Goal: Task Accomplishment & Management: Use online tool/utility

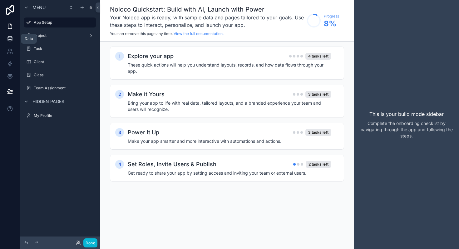
click at [10, 38] on icon at bounding box center [10, 39] width 6 height 6
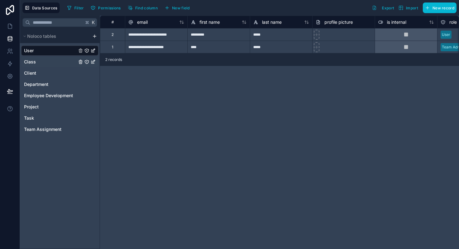
click at [58, 63] on link "Class" at bounding box center [50, 62] width 53 height 6
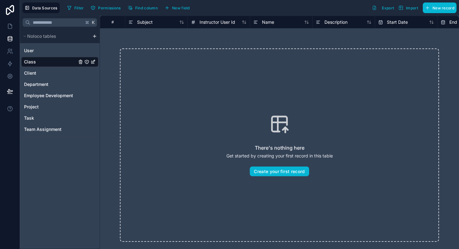
click at [94, 62] on icon "Class" at bounding box center [92, 61] width 5 height 5
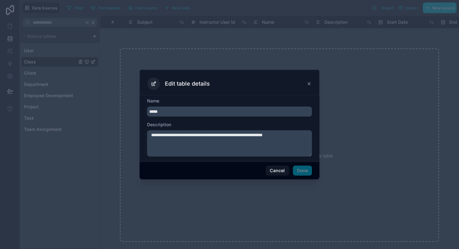
click at [110, 112] on div at bounding box center [229, 124] width 459 height 249
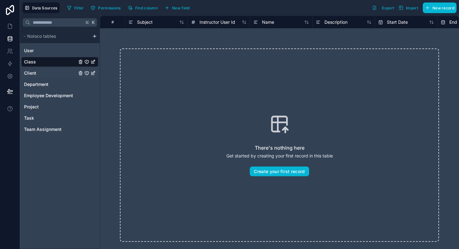
click at [40, 73] on link "Client" at bounding box center [50, 73] width 53 height 6
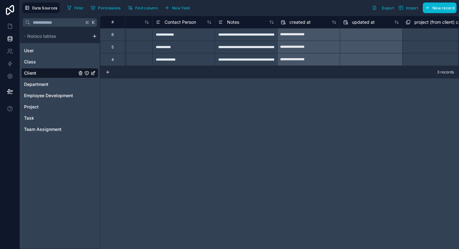
scroll to position [0, 415]
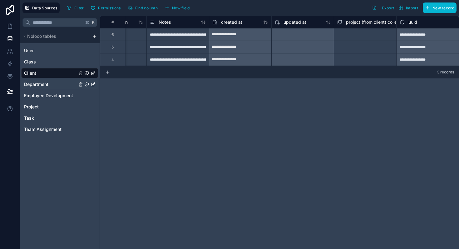
click at [50, 86] on link "Department" at bounding box center [50, 84] width 53 height 6
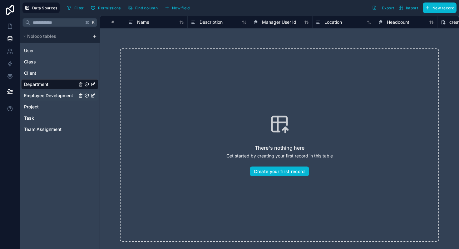
click at [42, 98] on span "Employee Development" at bounding box center [48, 95] width 49 height 6
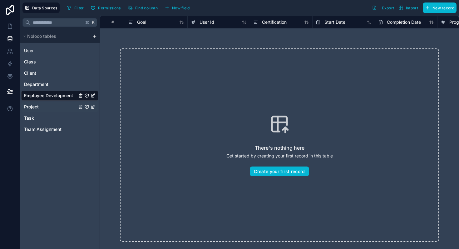
click at [38, 104] on span "Project" at bounding box center [31, 107] width 15 height 6
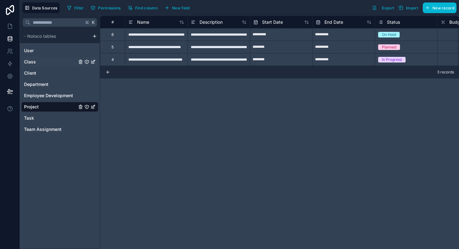
click at [47, 59] on link "Class" at bounding box center [50, 62] width 53 height 6
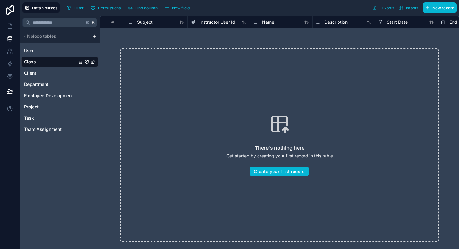
click at [94, 61] on icon "Class" at bounding box center [92, 61] width 5 height 5
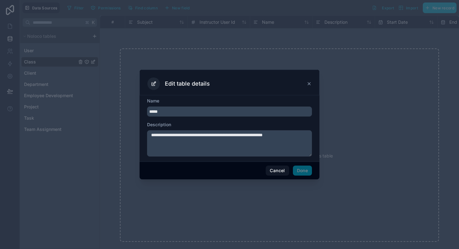
drag, startPoint x: 166, startPoint y: 111, endPoint x: 135, endPoint y: 111, distance: 30.9
click at [135, 111] on div "**********" at bounding box center [229, 124] width 459 height 249
type input "*******"
click at [161, 135] on textarea "**********" at bounding box center [229, 143] width 165 height 26
click at [305, 171] on button "Done" at bounding box center [302, 170] width 19 height 10
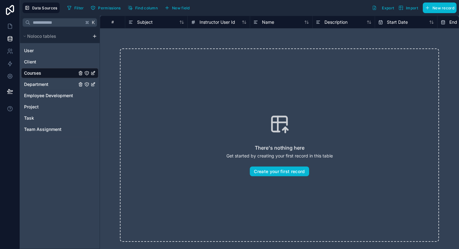
click at [43, 83] on span "Department" at bounding box center [36, 84] width 24 height 6
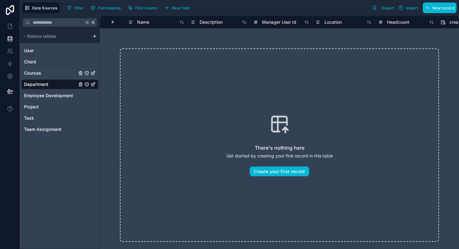
click at [94, 73] on icon "Courses" at bounding box center [93, 72] width 2 height 2
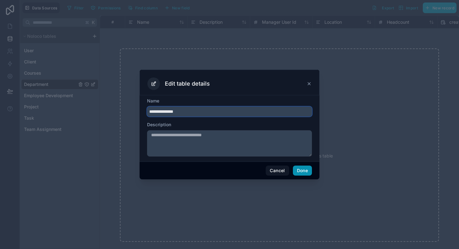
type input "**********"
click at [305, 167] on button "Done" at bounding box center [302, 170] width 19 height 10
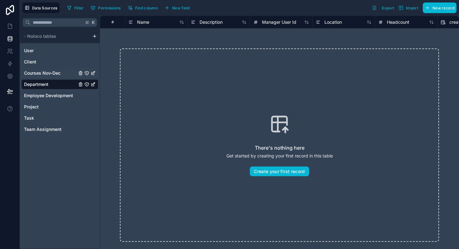
click at [50, 74] on span "Courses Nov-Dec" at bounding box center [42, 73] width 37 height 6
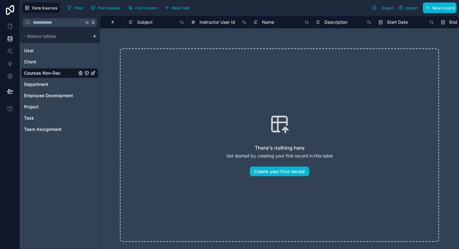
click at [93, 75] on icon "Courses Nov-Dec" at bounding box center [92, 73] width 3 height 3
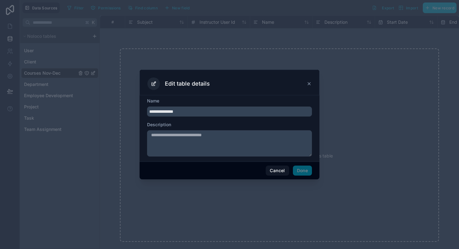
drag, startPoint x: 169, startPoint y: 112, endPoint x: 216, endPoint y: 112, distance: 47.4
click at [216, 112] on input "**********" at bounding box center [229, 111] width 165 height 10
type input "*******"
click at [298, 170] on button "Done" at bounding box center [302, 170] width 19 height 10
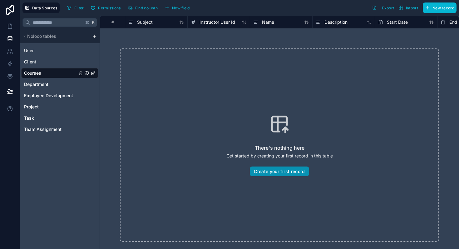
click at [271, 170] on button "Create your first record" at bounding box center [279, 171] width 59 height 10
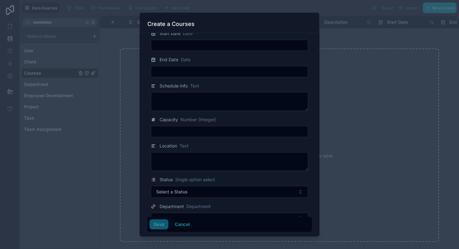
scroll to position [150, 0]
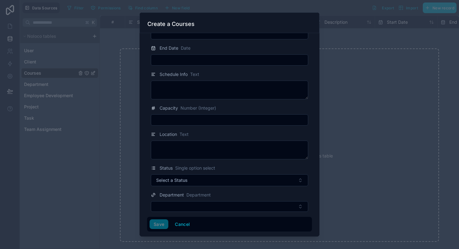
click at [349, 102] on div at bounding box center [229, 124] width 459 height 249
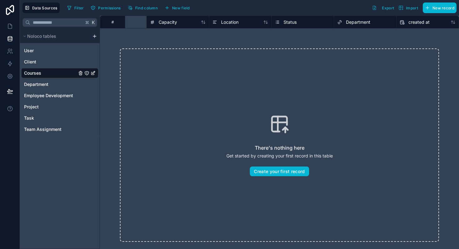
scroll to position [0, 540]
click at [95, 36] on html "Data Sources Filter Permissions Find column New field Export Import New record …" at bounding box center [229, 124] width 459 height 249
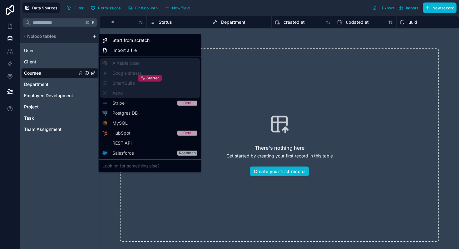
click at [151, 79] on span "Starter" at bounding box center [152, 78] width 12 height 5
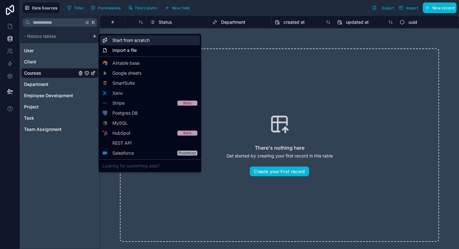
click at [115, 38] on span "Start from scratch" at bounding box center [130, 40] width 37 height 6
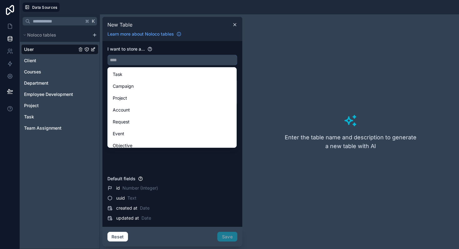
click at [117, 63] on input "text" at bounding box center [172, 60] width 129 height 10
click at [81, 189] on div "K Noloco tables User Client Courses Department Employee Development Project Tas…" at bounding box center [60, 131] width 80 height 234
click at [236, 25] on icon at bounding box center [234, 24] width 5 height 5
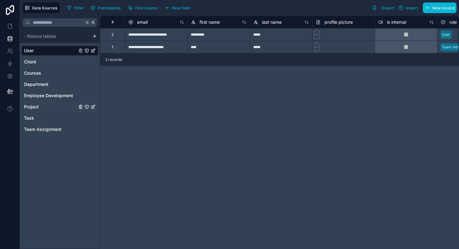
click at [37, 107] on span "Project" at bounding box center [31, 107] width 15 height 6
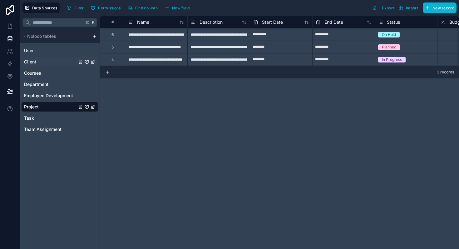
click at [37, 63] on link "Client" at bounding box center [50, 62] width 53 height 6
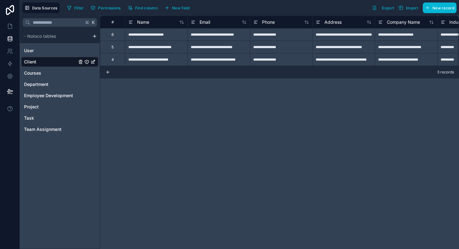
click at [94, 61] on icon "Client" at bounding box center [92, 61] width 5 height 5
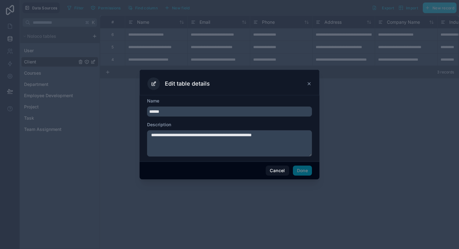
drag, startPoint x: 178, startPoint y: 110, endPoint x: 127, endPoint y: 109, distance: 51.2
click at [127, 109] on div "**********" at bounding box center [229, 124] width 459 height 249
type input "****"
click at [301, 172] on button "Done" at bounding box center [302, 170] width 19 height 10
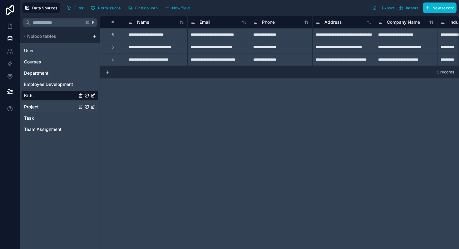
click at [41, 104] on link "Project" at bounding box center [50, 107] width 53 height 6
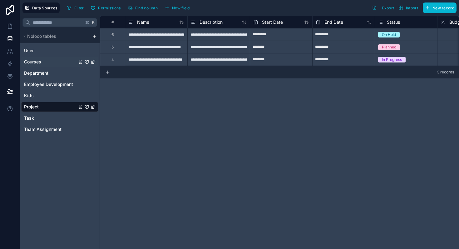
click at [56, 66] on div "Courses" at bounding box center [59, 62] width 77 height 10
click at [81, 61] on icon "Courses" at bounding box center [80, 61] width 5 height 5
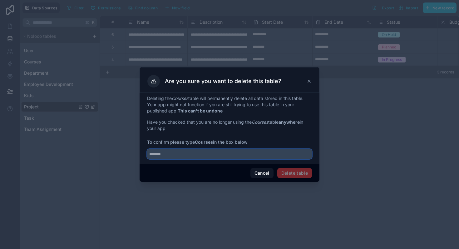
click at [188, 153] on input "text" at bounding box center [229, 154] width 165 height 10
type input "*******"
click at [307, 170] on button "Delete table" at bounding box center [294, 173] width 35 height 10
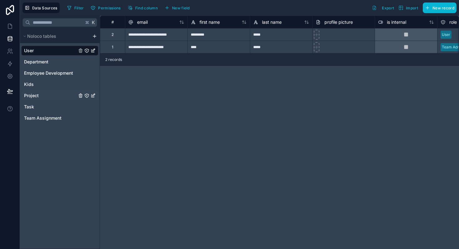
click at [36, 96] on span "Project" at bounding box center [31, 95] width 15 height 6
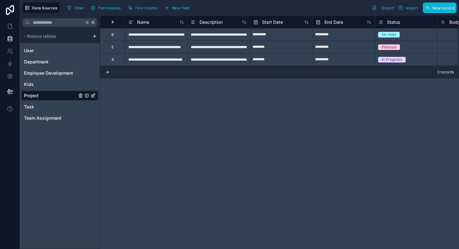
click at [92, 96] on icon "Project" at bounding box center [93, 95] width 2 height 2
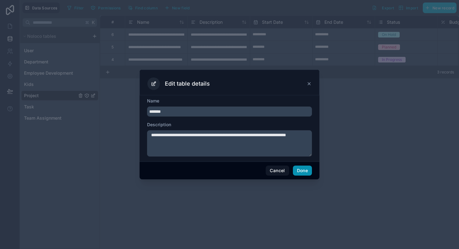
type input "*******"
click at [301, 170] on button "Done" at bounding box center [302, 170] width 19 height 10
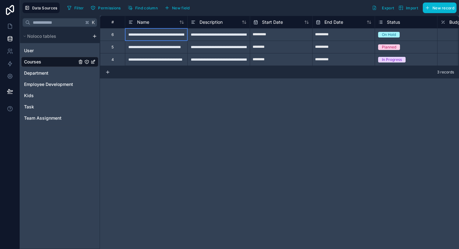
click at [139, 34] on div "**********" at bounding box center [156, 34] width 62 height 12
click at [139, 34] on input "**********" at bounding box center [156, 34] width 62 height 12
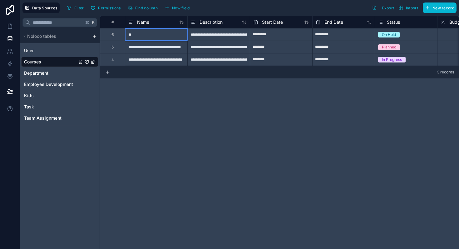
type input "*"
type input "*******"
click at [145, 50] on div "**********" at bounding box center [156, 47] width 62 height 12
click at [144, 49] on div "**********" at bounding box center [156, 47] width 62 height 12
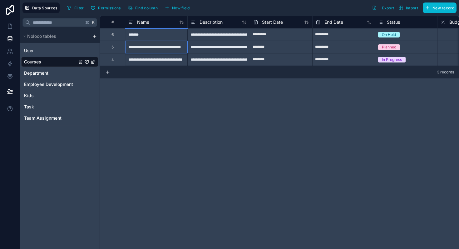
click at [144, 49] on input "**********" at bounding box center [156, 47] width 62 height 12
type input "*******"
click at [144, 57] on div "**********" at bounding box center [156, 59] width 62 height 12
click at [143, 57] on div "**********" at bounding box center [156, 59] width 62 height 12
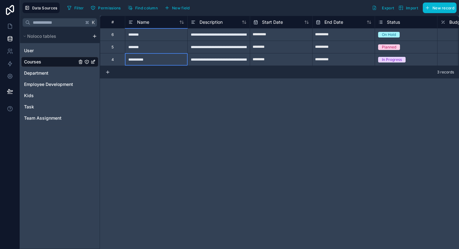
type input "**********"
click at [141, 106] on div "**********" at bounding box center [279, 132] width 359 height 233
click at [39, 96] on link "Kids" at bounding box center [50, 95] width 53 height 6
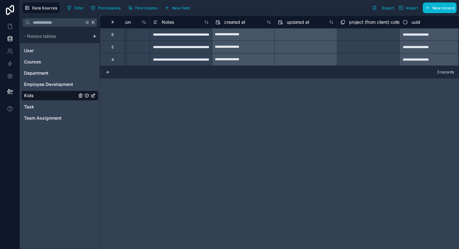
scroll to position [0, 415]
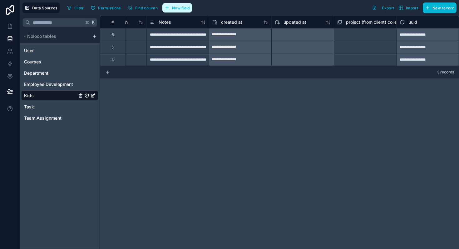
click at [183, 7] on span "New field" at bounding box center [181, 8] width 18 height 5
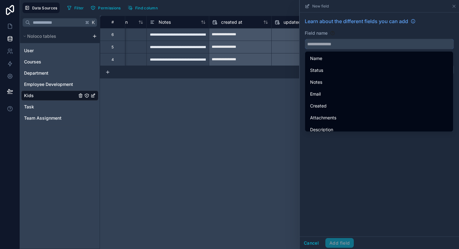
click at [352, 43] on input "text" at bounding box center [379, 44] width 149 height 10
click at [262, 116] on div "**********" at bounding box center [279, 132] width 359 height 233
click at [315, 44] on input "text" at bounding box center [379, 44] width 149 height 10
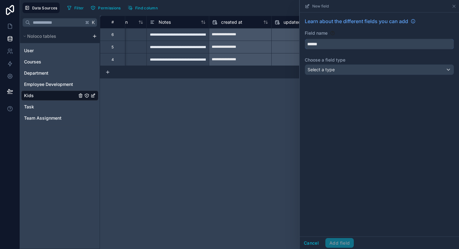
type input "******"
click at [342, 69] on div "Select a type" at bounding box center [379, 70] width 149 height 10
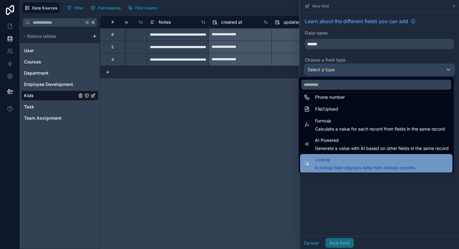
scroll to position [181, 0]
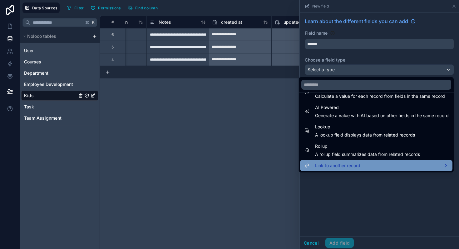
click at [329, 166] on span "Link to another record" at bounding box center [337, 165] width 45 height 7
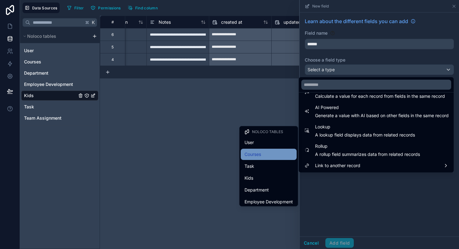
click at [260, 154] on span "Courses" at bounding box center [252, 153] width 17 height 7
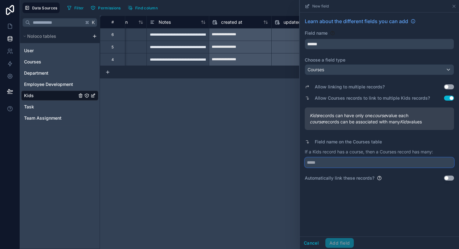
click at [345, 162] on input "text" at bounding box center [379, 162] width 149 height 10
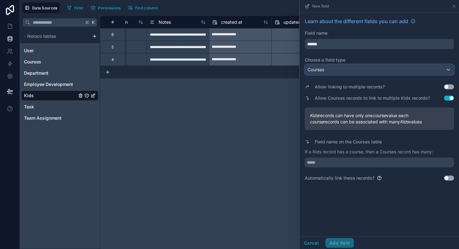
click at [324, 71] on span "Courses" at bounding box center [315, 69] width 17 height 6
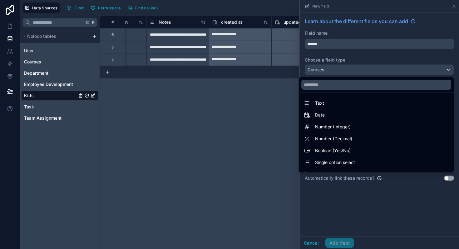
click at [327, 72] on div at bounding box center [379, 124] width 159 height 249
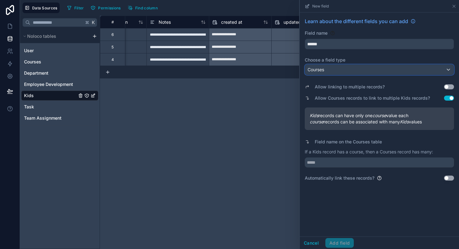
click at [329, 72] on div "Courses" at bounding box center [379, 70] width 149 height 10
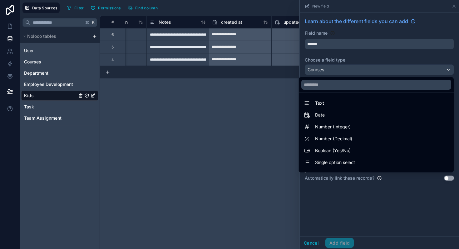
click at [251, 135] on div "**********" at bounding box center [279, 132] width 359 height 233
click at [352, 66] on div at bounding box center [379, 124] width 159 height 249
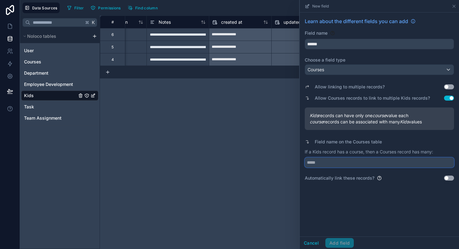
click at [364, 163] on input "text" at bounding box center [379, 162] width 149 height 10
click at [351, 199] on div "Learn about the different fields you can add Field name ****** Choose a field t…" at bounding box center [379, 124] width 159 height 224
click at [338, 164] on input "text" at bounding box center [379, 162] width 149 height 10
click at [416, 183] on div "Learn about the different fields you can add Field name ****** Choose a field t…" at bounding box center [379, 99] width 159 height 174
click at [332, 162] on input "text" at bounding box center [379, 162] width 149 height 10
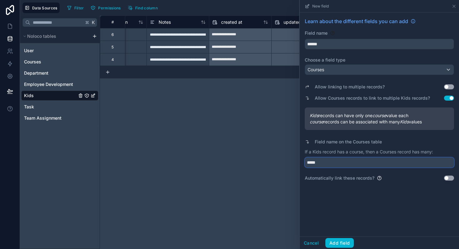
type input "*****"
click at [340, 236] on div "Cancel Add field" at bounding box center [379, 242] width 159 height 12
click at [340, 245] on button "Add field" at bounding box center [339, 243] width 28 height 10
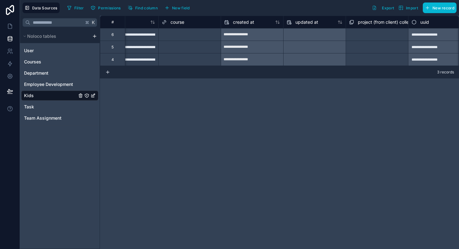
scroll to position [0, 478]
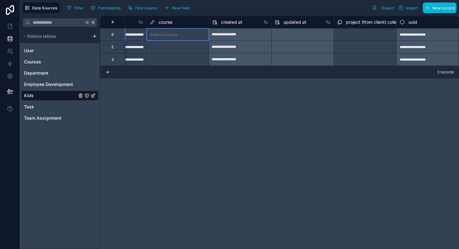
click at [166, 36] on div "Select a course" at bounding box center [163, 34] width 27 height 5
click at [165, 37] on div "Select a course" at bounding box center [163, 34] width 27 height 5
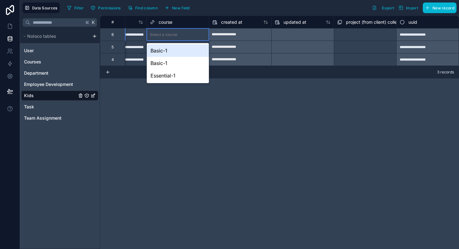
click at [165, 37] on div "Select a course" at bounding box center [163, 34] width 27 height 5
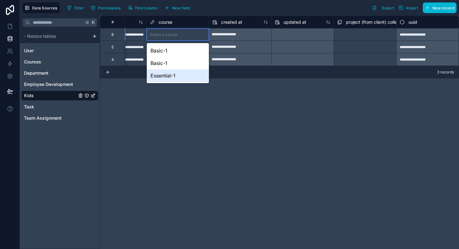
click at [191, 115] on div "**********" at bounding box center [279, 132] width 359 height 233
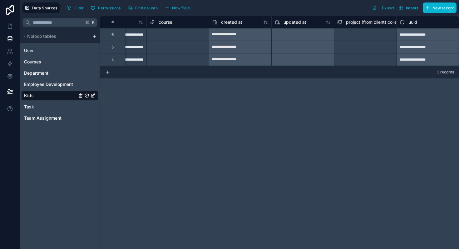
click at [191, 115] on div "**********" at bounding box center [279, 132] width 359 height 233
click at [182, 8] on span "New field" at bounding box center [181, 8] width 18 height 5
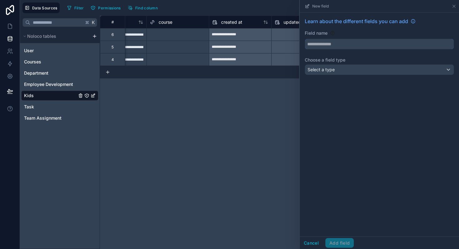
click at [323, 44] on input "text" at bounding box center [379, 44] width 149 height 10
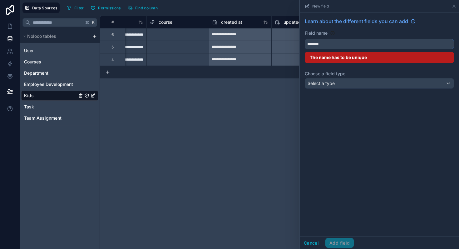
click at [305, 39] on button "******" at bounding box center [379, 44] width 149 height 11
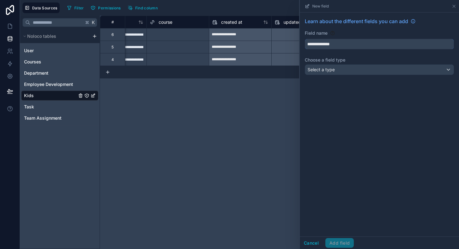
type input "**********"
click at [341, 70] on div "Select a type" at bounding box center [379, 70] width 149 height 10
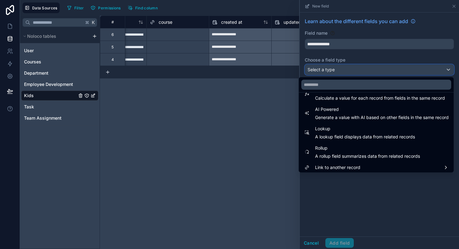
scroll to position [181, 0]
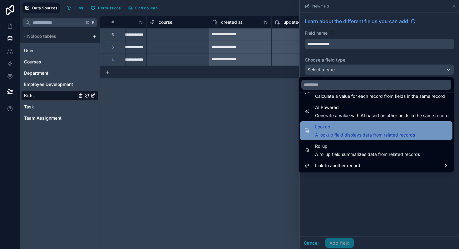
click at [341, 129] on span "Lookup" at bounding box center [365, 126] width 100 height 7
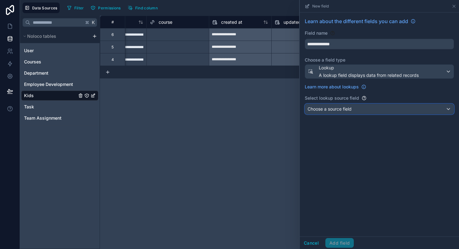
click at [336, 110] on span "Choose a source field" at bounding box center [329, 108] width 44 height 5
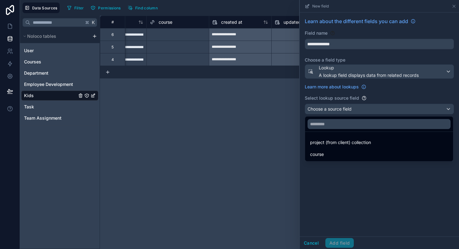
click at [362, 100] on div at bounding box center [379, 124] width 159 height 249
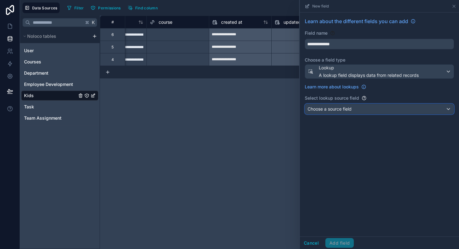
click at [355, 108] on div "Choose a source field" at bounding box center [379, 109] width 149 height 10
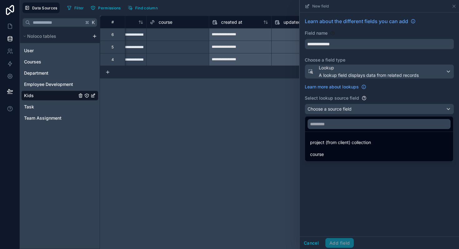
click at [343, 70] on div at bounding box center [379, 124] width 159 height 249
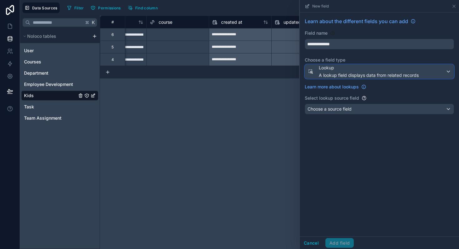
click at [343, 74] on span "A lookup field displays data from related records" at bounding box center [369, 75] width 100 height 6
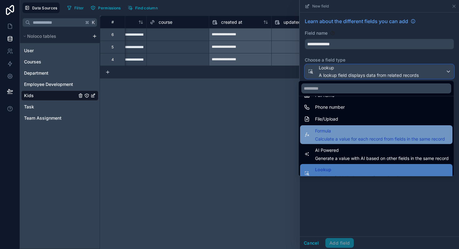
scroll to position [140, 0]
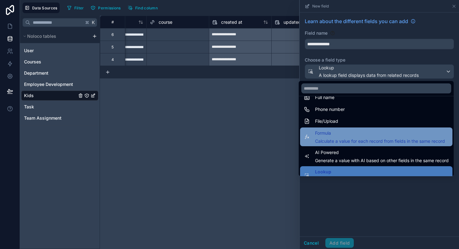
click at [351, 139] on span "Calculate a value for each record from fields in the same record" at bounding box center [380, 141] width 130 height 6
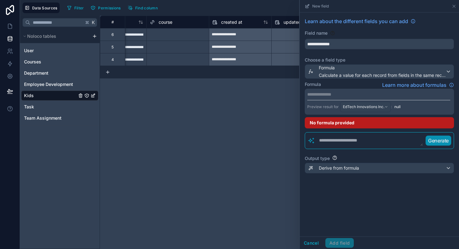
click at [334, 94] on p "**********" at bounding box center [378, 94] width 143 height 6
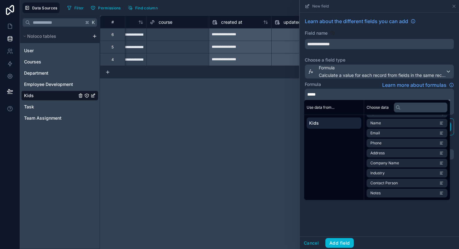
scroll to position [0, 0]
click at [321, 109] on span "Use data from..." at bounding box center [320, 107] width 28 height 5
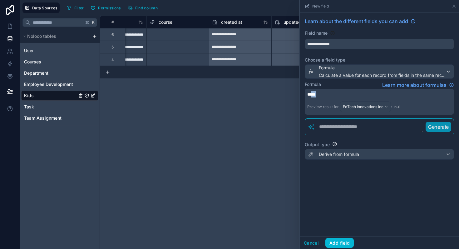
drag, startPoint x: 331, startPoint y: 95, endPoint x: 307, endPoint y: 95, distance: 23.4
click at [308, 95] on p "*****" at bounding box center [378, 94] width 143 height 6
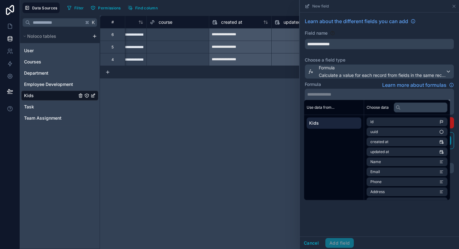
click at [278, 157] on div "**********" at bounding box center [279, 132] width 359 height 233
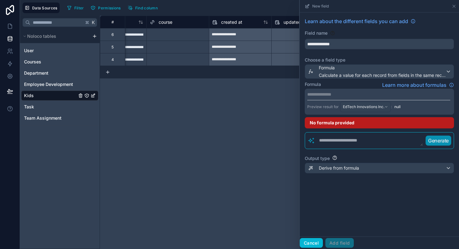
click at [307, 243] on button "Cancel" at bounding box center [311, 243] width 23 height 10
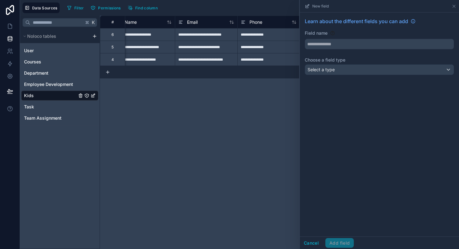
scroll to position [0, 17]
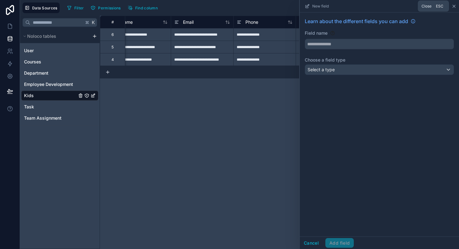
click at [454, 7] on icon at bounding box center [453, 6] width 5 height 5
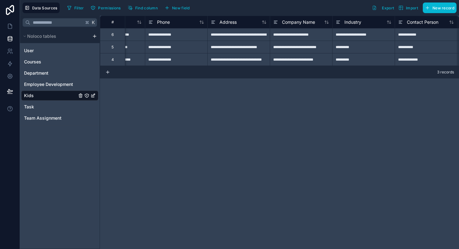
scroll to position [0, 106]
click at [11, 25] on icon at bounding box center [10, 26] width 4 height 5
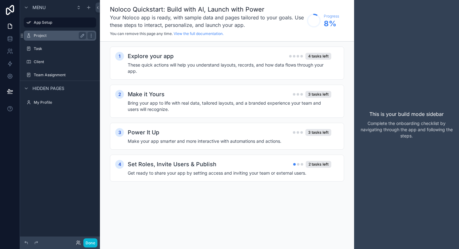
click at [41, 34] on label "Project" at bounding box center [59, 35] width 50 height 5
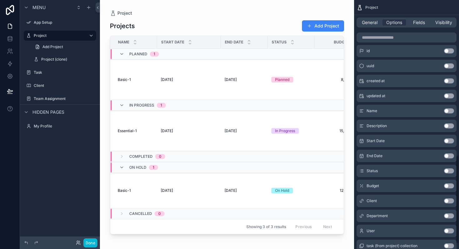
scroll to position [449, 0]
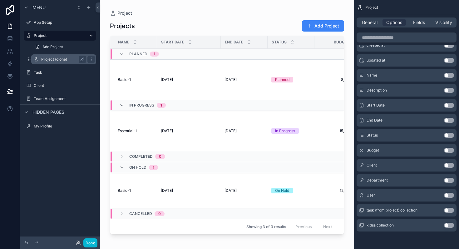
click at [56, 61] on label "Project (clone)" at bounding box center [62, 59] width 42 height 5
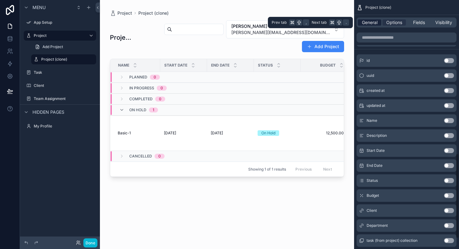
click at [367, 20] on span "General" at bounding box center [370, 22] width 16 height 6
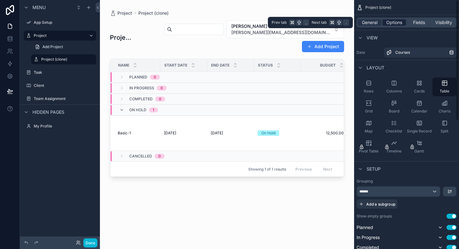
click at [395, 21] on span "Options" at bounding box center [394, 22] width 16 height 6
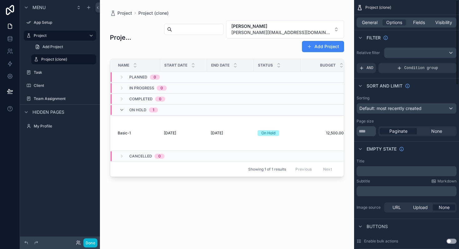
click at [422, 15] on div "Project (clone)" at bounding box center [406, 7] width 105 height 15
click at [418, 30] on div "Filter" at bounding box center [406, 37] width 105 height 15
click at [419, 25] on span "Fields" at bounding box center [419, 22] width 12 height 6
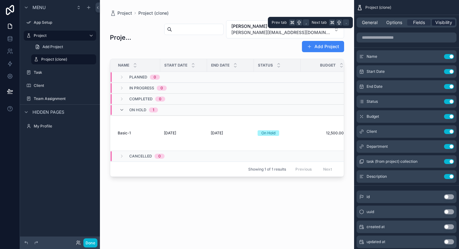
click at [439, 19] on span "Visibility" at bounding box center [443, 22] width 17 height 6
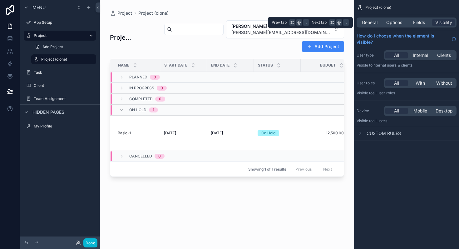
click at [369, 26] on div "General Options Fields Visibility" at bounding box center [406, 22] width 100 height 10
click at [369, 24] on span "General" at bounding box center [370, 22] width 16 height 6
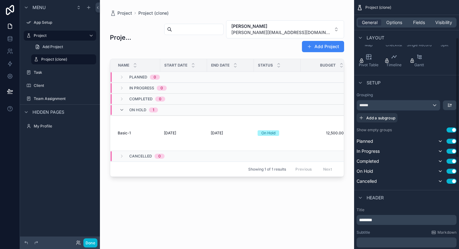
scroll to position [157, 0]
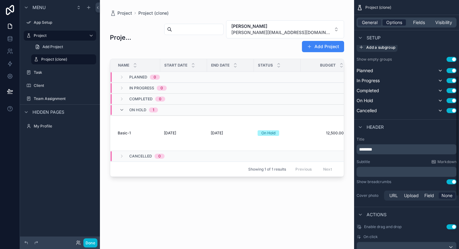
click at [392, 24] on span "Options" at bounding box center [394, 22] width 16 height 6
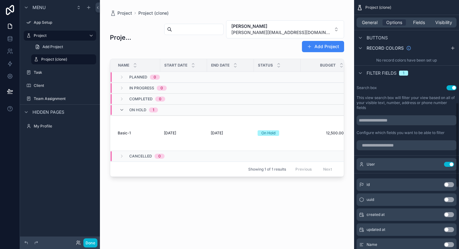
scroll to position [327, 0]
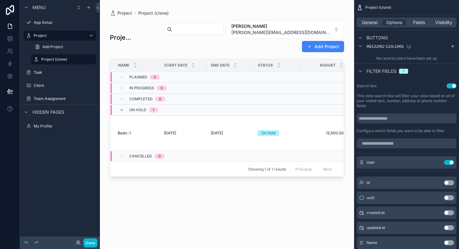
click at [405, 71] on span "1" at bounding box center [403, 71] width 9 height 5
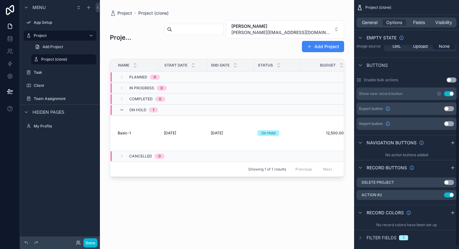
scroll to position [167, 0]
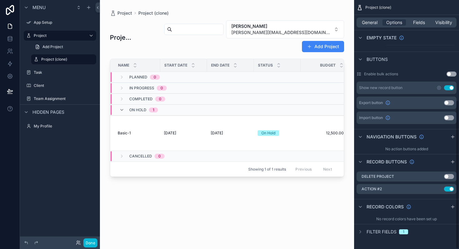
click at [382, 230] on span "Filter fields" at bounding box center [381, 231] width 30 height 6
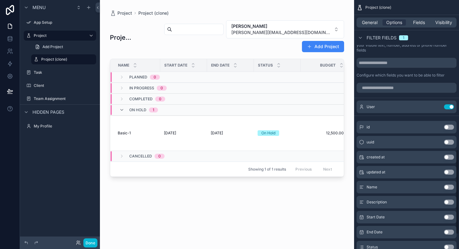
scroll to position [351, 0]
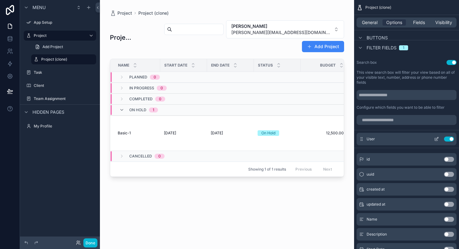
click at [436, 140] on icon "scrollable content" at bounding box center [436, 138] width 5 height 5
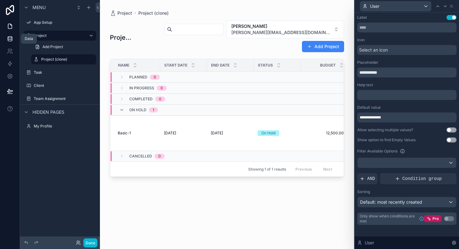
click at [12, 40] on icon at bounding box center [10, 39] width 6 height 6
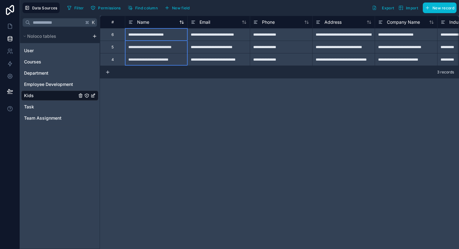
click at [144, 20] on span "Name" at bounding box center [143, 22] width 12 height 6
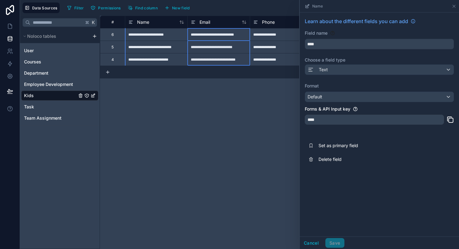
click at [200, 26] on div "Email" at bounding box center [218, 22] width 62 height 12
click at [200, 20] on span "Email" at bounding box center [204, 22] width 11 height 6
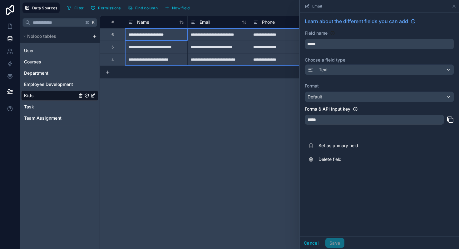
click at [114, 23] on div "#" at bounding box center [112, 22] width 15 height 5
click at [106, 19] on div "#" at bounding box center [112, 22] width 25 height 12
click at [110, 21] on div "#" at bounding box center [112, 22] width 15 height 5
click at [109, 21] on div "#" at bounding box center [112, 22] width 15 height 5
click at [165, 21] on div "Name" at bounding box center [156, 21] width 56 height 7
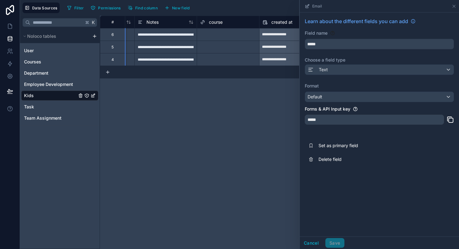
scroll to position [0, 478]
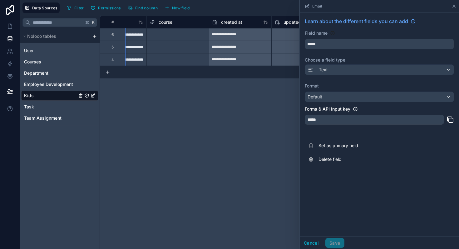
click at [453, 8] on icon at bounding box center [453, 6] width 5 height 5
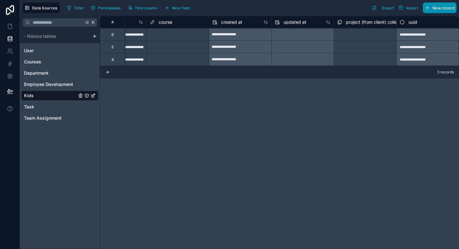
click at [455, 7] on button "New record" at bounding box center [440, 7] width 34 height 11
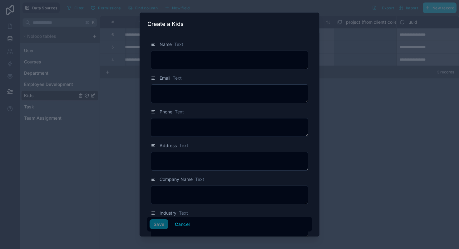
click at [386, 130] on div at bounding box center [229, 124] width 459 height 249
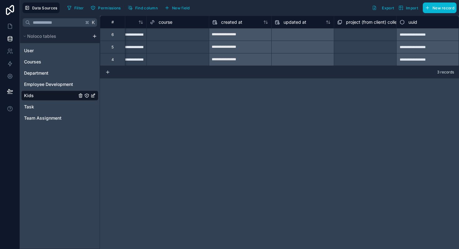
click at [418, 24] on div "uuid" at bounding box center [427, 21] width 56 height 7
click at [416, 23] on span "uuid" at bounding box center [412, 22] width 9 height 6
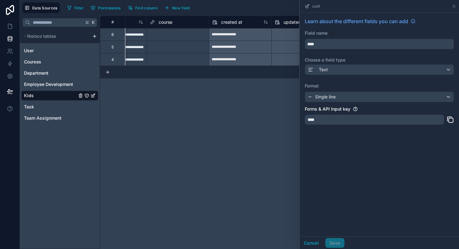
click at [258, 123] on div "**********" at bounding box center [279, 132] width 359 height 233
click at [452, 6] on icon at bounding box center [453, 6] width 5 height 5
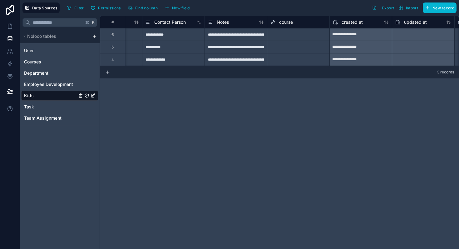
scroll to position [0, 291]
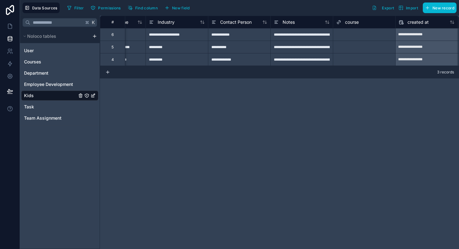
click at [107, 38] on div "6" at bounding box center [112, 34] width 25 height 12
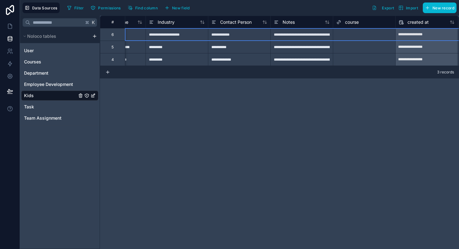
scroll to position [0, 0]
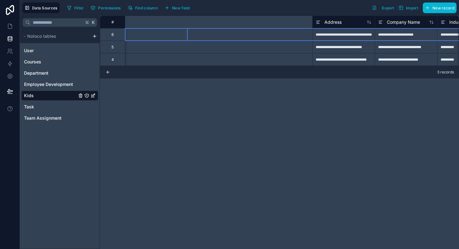
click at [108, 51] on div "5" at bounding box center [112, 47] width 25 height 12
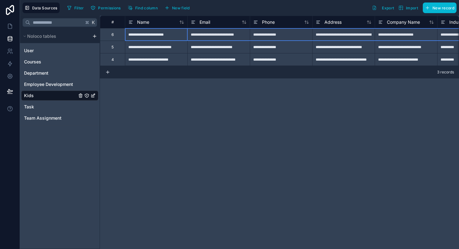
click at [110, 35] on div "6" at bounding box center [112, 34] width 25 height 12
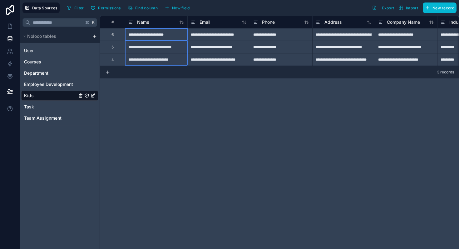
click at [112, 59] on div "4" at bounding box center [112, 59] width 2 height 5
click at [109, 38] on div "6" at bounding box center [112, 34] width 25 height 12
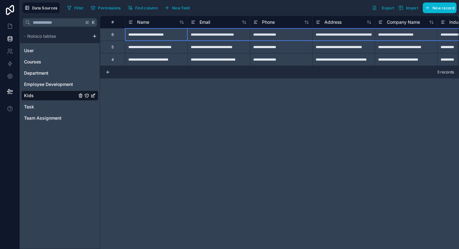
click at [115, 88] on div "**********" at bounding box center [279, 132] width 359 height 233
click at [112, 48] on div "5" at bounding box center [112, 47] width 2 height 5
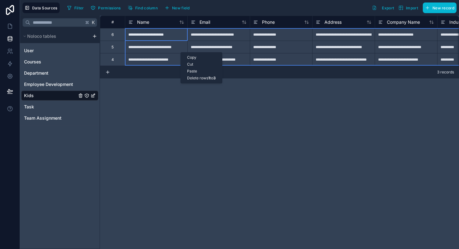
click at [165, 108] on div "**********" at bounding box center [279, 132] width 359 height 233
click at [10, 61] on icon at bounding box center [10, 64] width 6 height 6
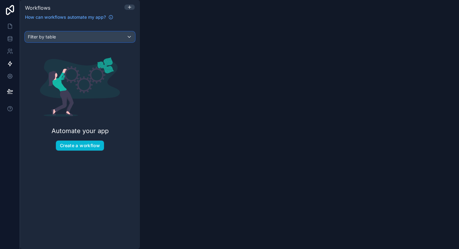
click at [39, 39] on span "Filter by table" at bounding box center [42, 37] width 28 height 6
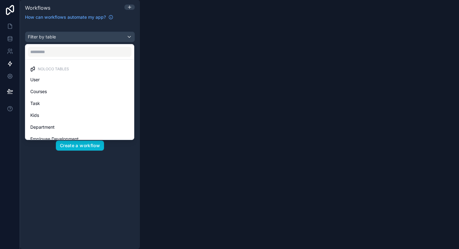
click at [52, 203] on div "scrollable content" at bounding box center [229, 124] width 459 height 249
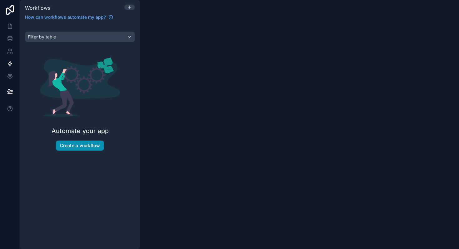
click at [64, 142] on button "Create a workflow" at bounding box center [80, 145] width 48 height 10
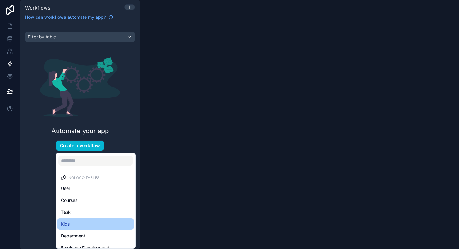
click at [75, 226] on div "Kids" at bounding box center [95, 223] width 69 height 7
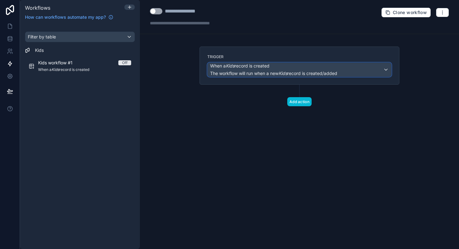
click at [237, 68] on span "When a Kids record is created" at bounding box center [239, 66] width 59 height 6
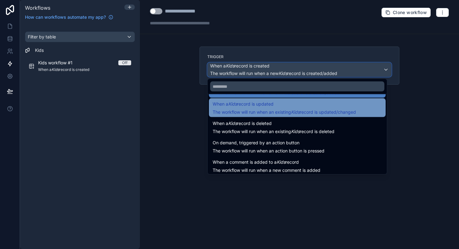
scroll to position [22, 0]
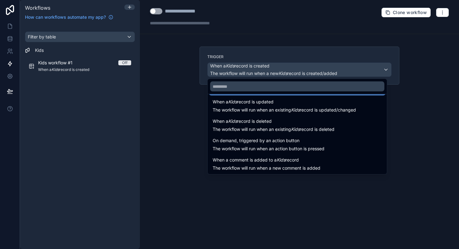
click at [61, 69] on div at bounding box center [229, 124] width 459 height 249
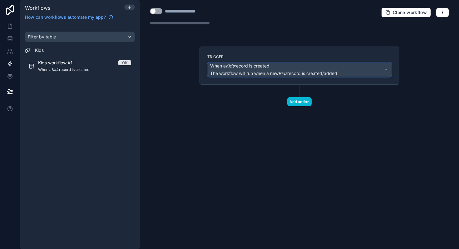
click at [221, 71] on span "The workflow will run when a new Kids record is created/added" at bounding box center [273, 73] width 127 height 5
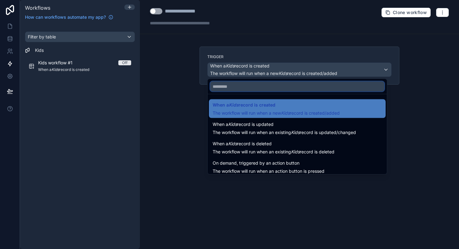
click at [225, 84] on input "text" at bounding box center [297, 86] width 174 height 10
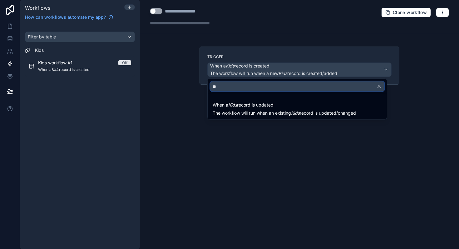
type input "*"
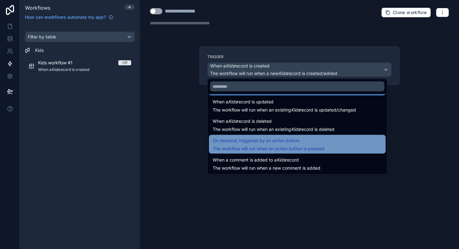
click at [257, 145] on div "On demand, triggered by an action button The workflow will run when an action b…" at bounding box center [269, 144] width 112 height 15
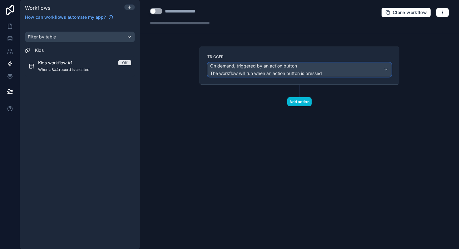
click at [289, 67] on span "On demand, triggered by an action button" at bounding box center [253, 66] width 87 height 6
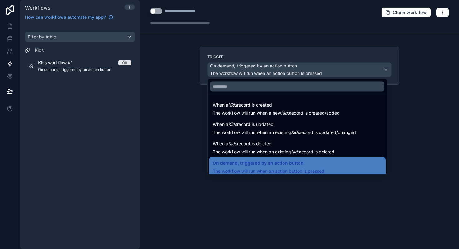
click at [289, 67] on div at bounding box center [229, 124] width 459 height 249
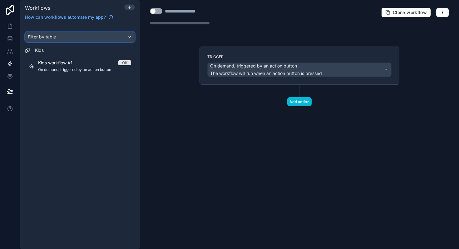
click at [87, 35] on div "Filter by table" at bounding box center [79, 37] width 109 height 10
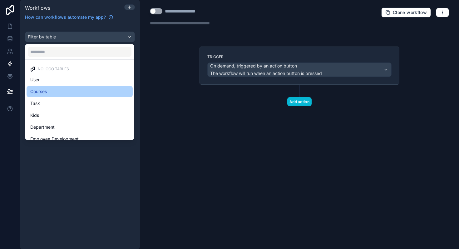
click at [69, 91] on div "Courses" at bounding box center [79, 91] width 99 height 7
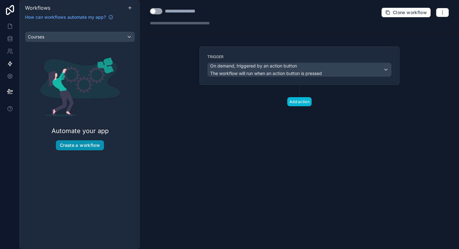
click at [81, 144] on button "Create a workflow" at bounding box center [80, 145] width 48 height 10
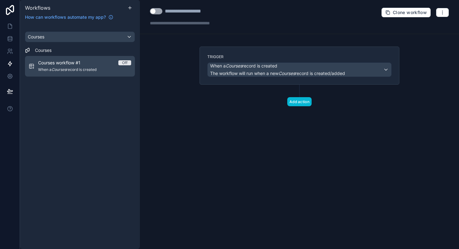
click at [72, 65] on span "Courses workflow #1" at bounding box center [63, 63] width 50 height 6
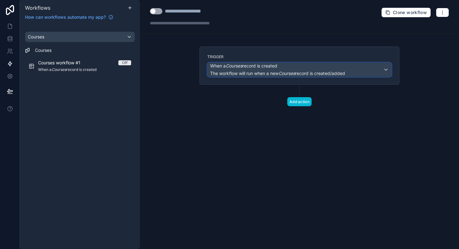
click at [256, 68] on span "When a Courses record is created" at bounding box center [243, 66] width 67 height 6
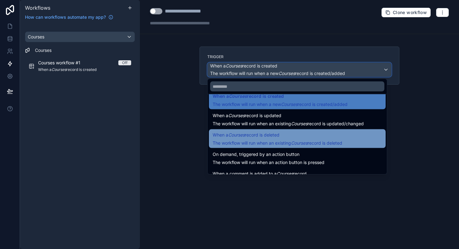
scroll to position [22, 0]
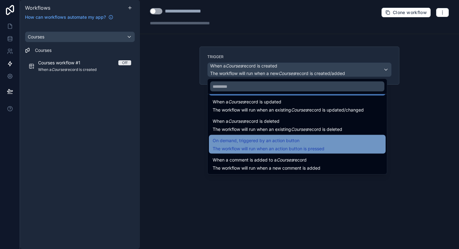
click at [260, 143] on span "On demand, triggered by an action button" at bounding box center [256, 140] width 87 height 7
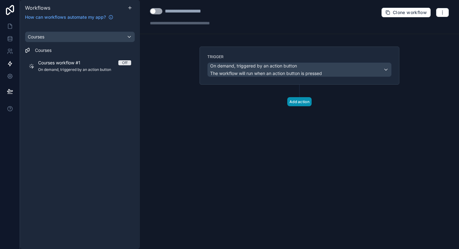
click at [301, 104] on button "Add action" at bounding box center [299, 101] width 24 height 9
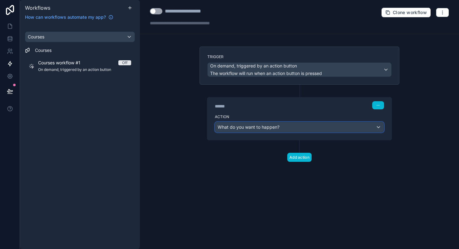
click at [263, 128] on span "What do you want to happen?" at bounding box center [248, 126] width 62 height 5
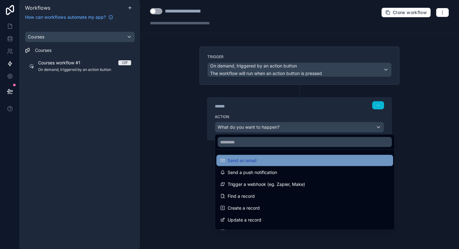
click at [257, 158] on div "Send an email" at bounding box center [304, 160] width 169 height 7
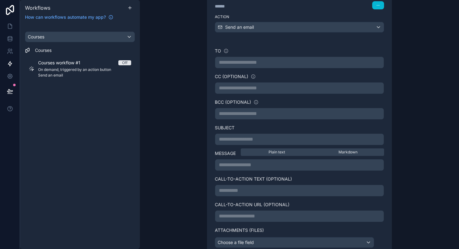
scroll to position [100, 0]
click at [245, 61] on p "**********" at bounding box center [299, 61] width 161 height 7
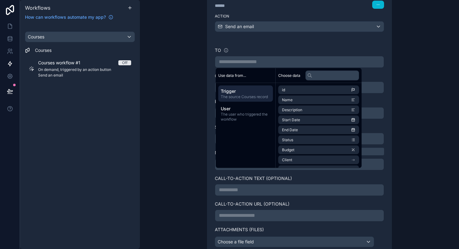
click at [237, 76] on span "Use data from..." at bounding box center [232, 75] width 28 height 5
click at [238, 95] on span "The source Courses record" at bounding box center [246, 96] width 50 height 5
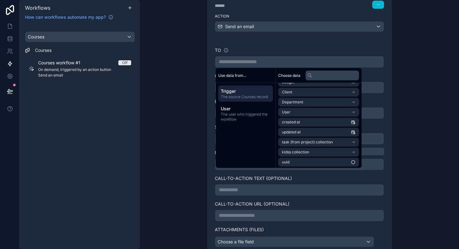
scroll to position [69, 0]
click at [314, 152] on li "kidss collection" at bounding box center [318, 151] width 81 height 9
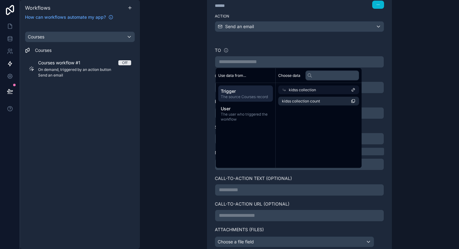
click at [287, 88] on div "kidss collection" at bounding box center [318, 90] width 81 height 9
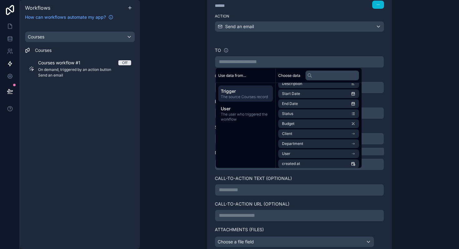
scroll to position [26, 0]
click at [299, 134] on li "Client" at bounding box center [318, 134] width 81 height 9
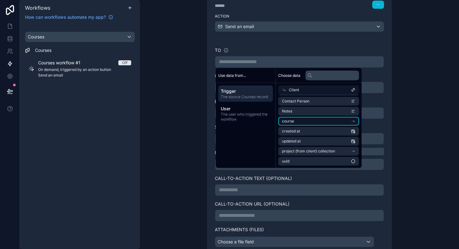
scroll to position [0, 0]
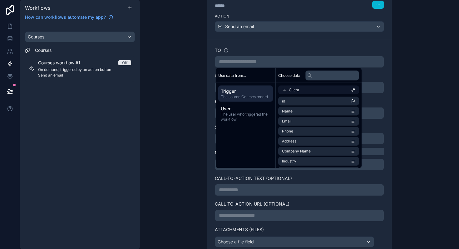
click at [281, 89] on div "Client" at bounding box center [318, 90] width 81 height 9
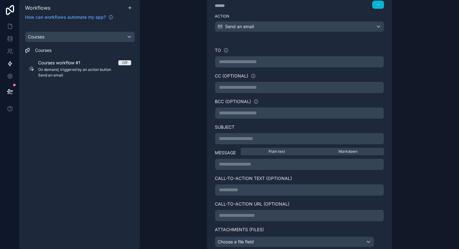
click at [189, 95] on div "**********" at bounding box center [299, 124] width 319 height 249
click at [10, 41] on icon at bounding box center [10, 39] width 6 height 6
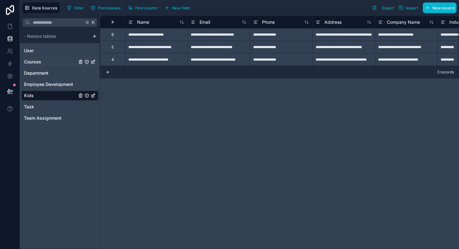
click at [43, 62] on link "Courses" at bounding box center [50, 62] width 53 height 6
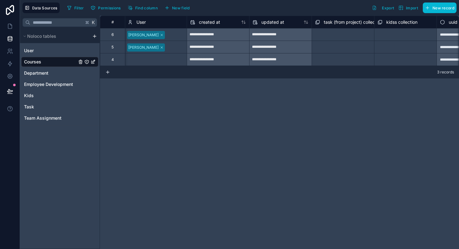
scroll to position [0, 540]
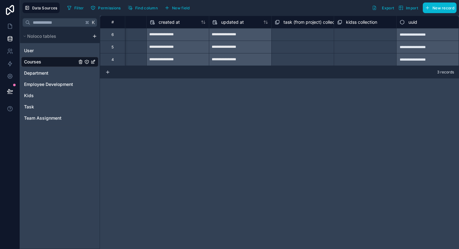
click at [356, 35] on div "Select a kidss collection" at bounding box center [358, 34] width 42 height 5
click at [356, 35] on div "Select a kidss collection" at bounding box center [359, 34] width 42 height 5
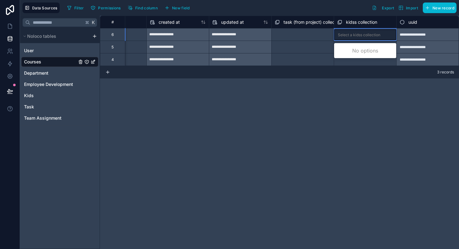
click at [356, 35] on div "Select a kidss collection" at bounding box center [359, 34] width 42 height 5
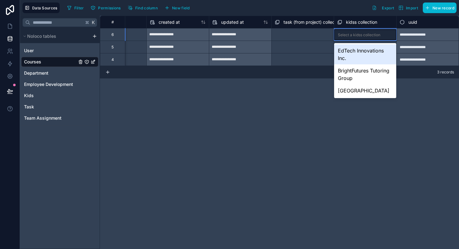
click at [356, 35] on div "Select a kidss collection" at bounding box center [359, 34] width 42 height 5
click at [301, 103] on div "**********" at bounding box center [279, 132] width 359 height 233
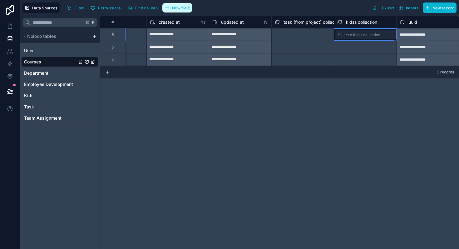
click at [182, 9] on span "New field" at bounding box center [181, 8] width 18 height 5
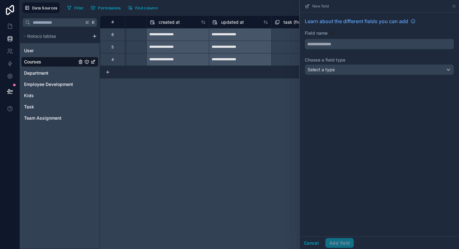
click at [315, 40] on input "text" at bounding box center [379, 44] width 149 height 10
type input "****"
click at [328, 66] on div "Select a type" at bounding box center [379, 70] width 149 height 10
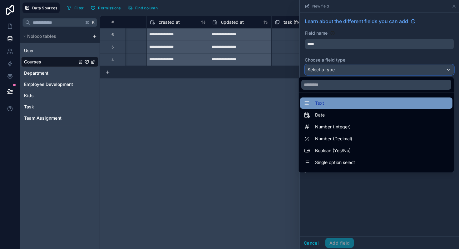
scroll to position [181, 0]
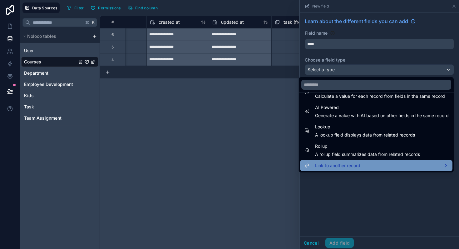
click at [327, 167] on span "Link to another record" at bounding box center [337, 165] width 45 height 7
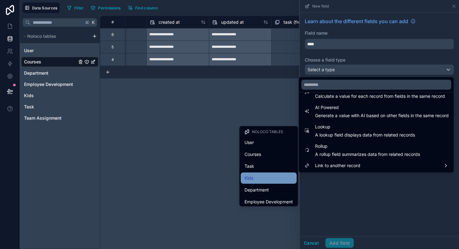
click at [259, 178] on div "Kids" at bounding box center [268, 177] width 48 height 7
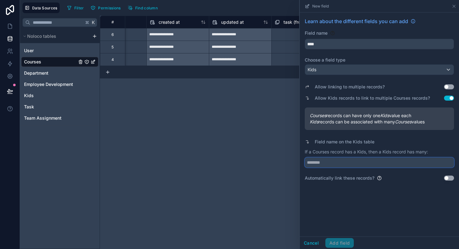
click at [330, 162] on input "text" at bounding box center [379, 162] width 149 height 10
type input "*******"
click at [337, 242] on button "Add field" at bounding box center [339, 243] width 28 height 10
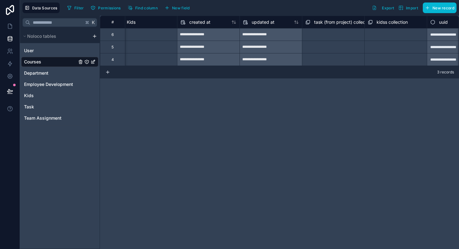
scroll to position [0, 603]
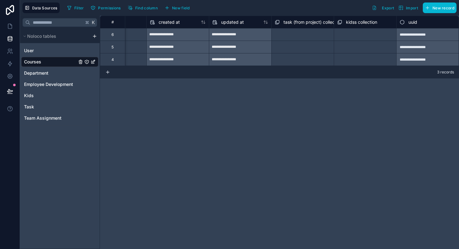
click at [373, 37] on div "Select a kidss collection" at bounding box center [365, 34] width 62 height 9
click at [365, 35] on div "Select a kidss collection" at bounding box center [359, 34] width 42 height 5
click at [302, 38] on div "Select a task (from project) collection" at bounding box center [302, 35] width 55 height 10
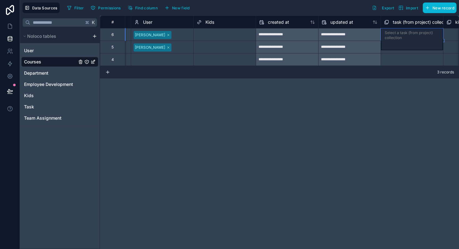
scroll to position [0, 475]
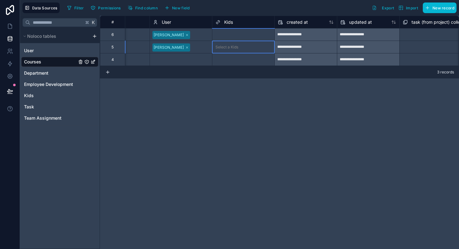
click at [241, 41] on div "Select a Kids" at bounding box center [243, 47] width 62 height 12
click at [240, 36] on div "Select a Kids" at bounding box center [243, 34] width 62 height 9
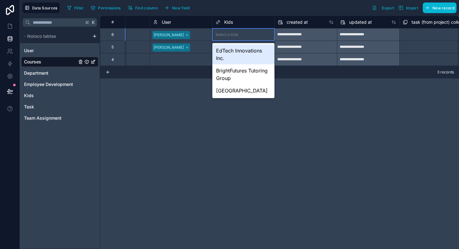
click at [240, 36] on div "Select a Kids" at bounding box center [243, 34] width 62 height 9
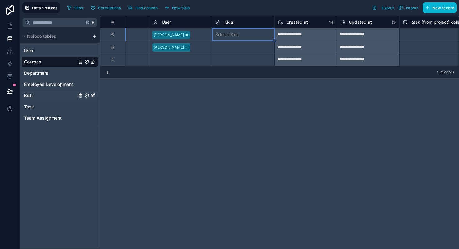
click at [30, 98] on span "Kids" at bounding box center [29, 95] width 10 height 6
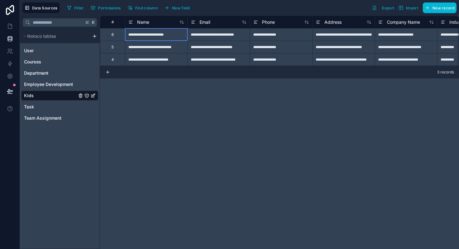
click at [142, 35] on div "**********" at bounding box center [156, 34] width 62 height 12
click at [155, 36] on div "**********" at bounding box center [156, 34] width 62 height 12
type input "****"
click at [155, 47] on div "**********" at bounding box center [156, 47] width 62 height 12
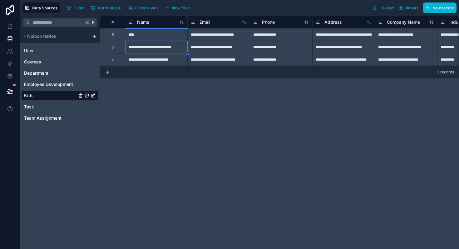
click at [154, 48] on div "**********" at bounding box center [156, 47] width 62 height 12
type input "****"
click at [154, 58] on div "**********" at bounding box center [156, 59] width 62 height 12
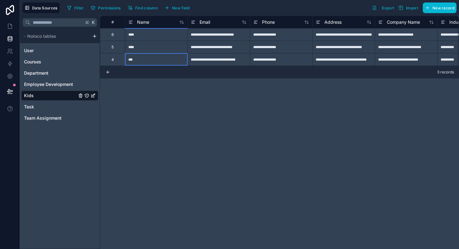
type input "****"
click at [157, 104] on div "**********" at bounding box center [279, 132] width 359 height 233
click at [36, 49] on link "User" at bounding box center [50, 50] width 53 height 6
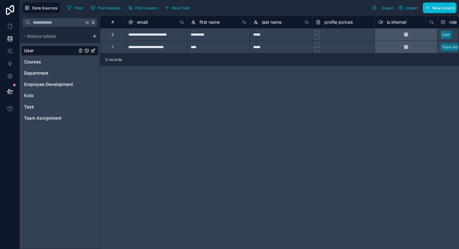
click at [40, 56] on div "User Courses Department Employee Development Kids Task Team Assignment" at bounding box center [59, 83] width 77 height 80
click at [39, 62] on span "Courses" at bounding box center [32, 62] width 17 height 6
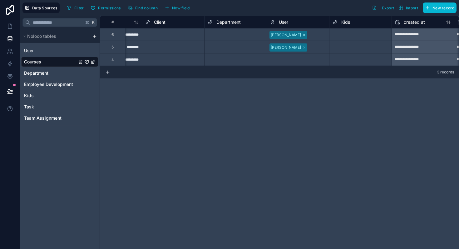
scroll to position [0, 386]
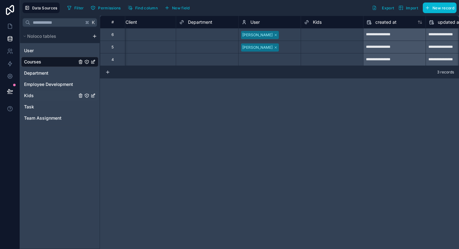
click at [46, 97] on link "Kids" at bounding box center [50, 95] width 53 height 6
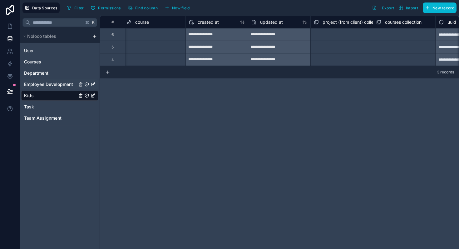
scroll to position [0, 503]
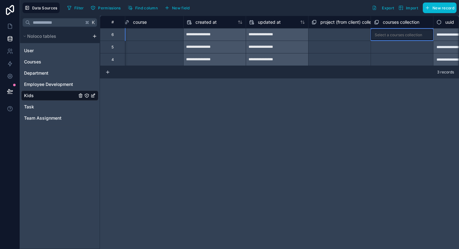
click at [388, 35] on div "Select a courses collection" at bounding box center [397, 34] width 47 height 5
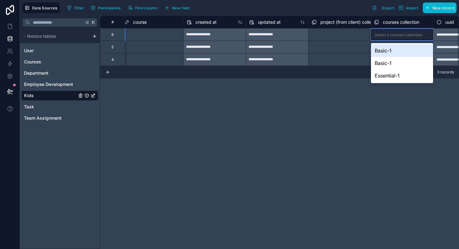
click at [387, 48] on div "Basic-1" at bounding box center [402, 50] width 62 height 12
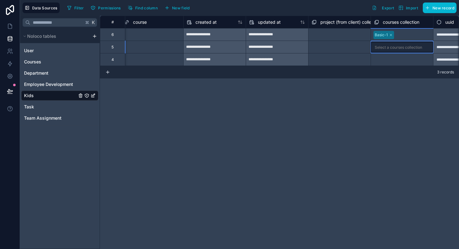
click at [387, 48] on div "Select a courses collection" at bounding box center [397, 47] width 47 height 5
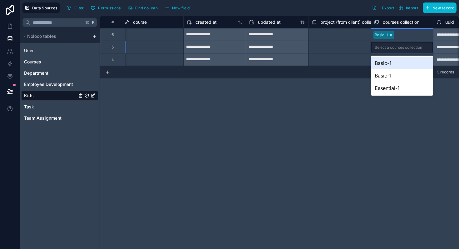
click at [387, 50] on div "Select a courses collection" at bounding box center [402, 47] width 62 height 11
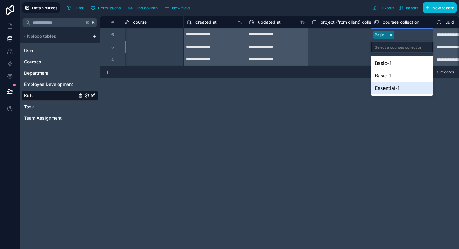
click at [389, 84] on div "Essential-1" at bounding box center [402, 88] width 62 height 12
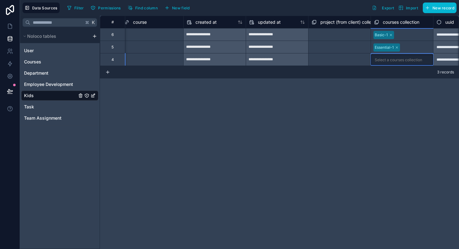
click at [391, 61] on div "Select a courses collection" at bounding box center [397, 59] width 47 height 5
click at [389, 64] on div "Select a courses collection" at bounding box center [402, 59] width 62 height 11
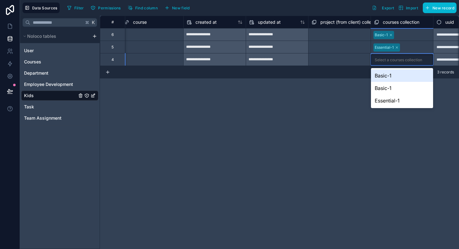
click at [389, 64] on div "Select a courses collection" at bounding box center [402, 59] width 62 height 11
click at [389, 72] on div "Basic-1" at bounding box center [402, 75] width 62 height 12
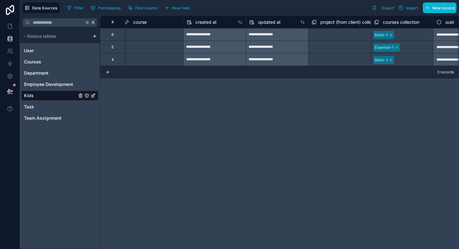
click at [350, 89] on div "**********" at bounding box center [279, 132] width 359 height 233
click at [40, 62] on span "Courses" at bounding box center [32, 62] width 17 height 6
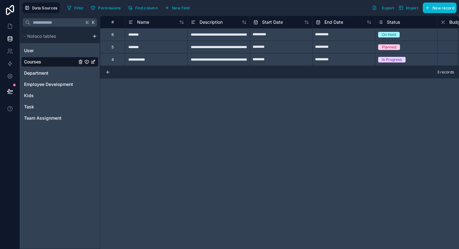
click at [165, 46] on div "*******" at bounding box center [156, 47] width 62 height 12
click at [164, 47] on div "*******" at bounding box center [156, 47] width 62 height 12
click at [162, 48] on div "*******" at bounding box center [156, 47] width 62 height 12
click at [148, 48] on div "*******" at bounding box center [156, 47] width 62 height 12
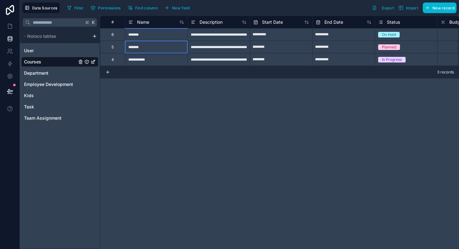
click at [148, 48] on input "*******" at bounding box center [156, 47] width 62 height 12
type input "*******"
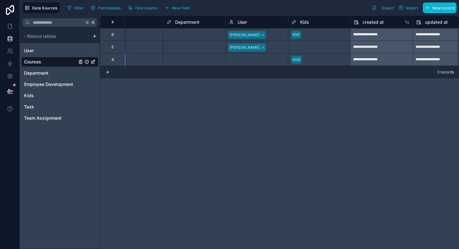
scroll to position [0, 403]
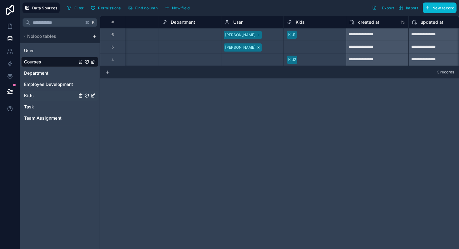
click at [42, 95] on link "Kids" at bounding box center [50, 95] width 53 height 6
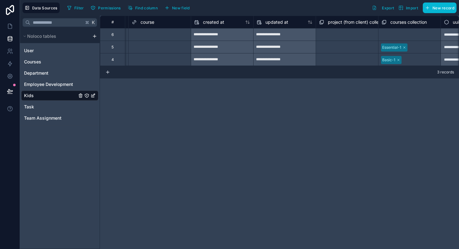
scroll to position [0, 504]
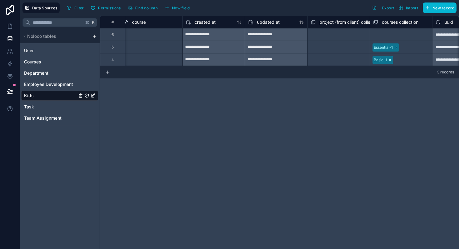
click at [386, 36] on div "Select a courses collection" at bounding box center [396, 34] width 47 height 5
click at [386, 36] on div "Select a courses collection" at bounding box center [397, 34] width 47 height 5
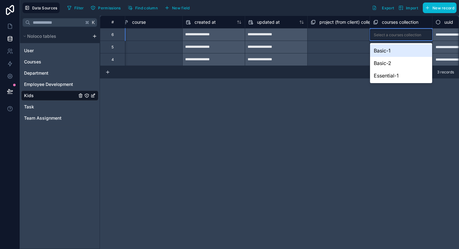
click at [385, 53] on div "Basic-1" at bounding box center [401, 50] width 62 height 12
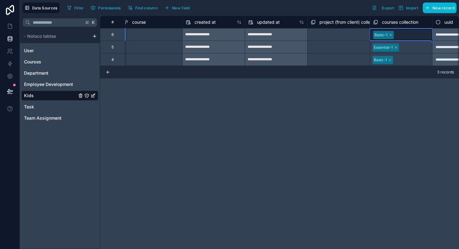
click at [369, 93] on div "**********" at bounding box center [279, 132] width 359 height 233
click at [32, 63] on span "Courses" at bounding box center [32, 62] width 17 height 6
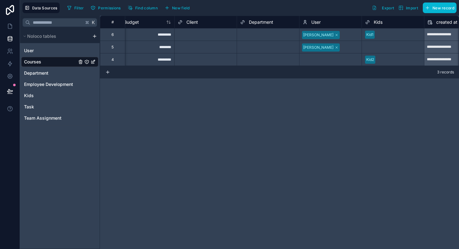
scroll to position [0, 350]
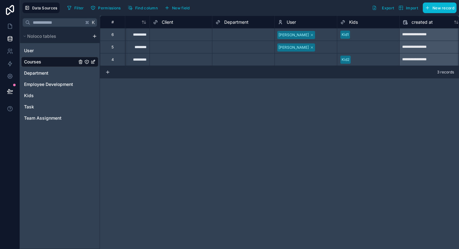
click at [349, 23] on span "Kids" at bounding box center [353, 22] width 9 height 6
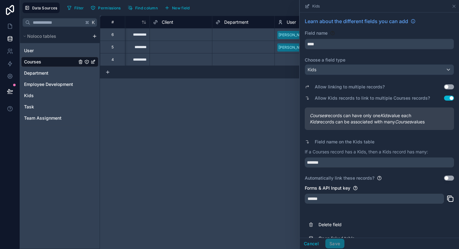
click at [451, 84] on div "Allow linking to multiple records? Use setting" at bounding box center [379, 86] width 149 height 9
click at [452, 88] on button "Use setting" at bounding box center [449, 86] width 10 height 5
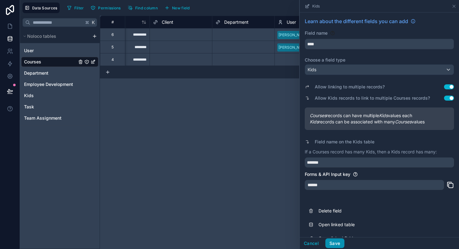
click at [332, 242] on button "Save" at bounding box center [334, 243] width 19 height 10
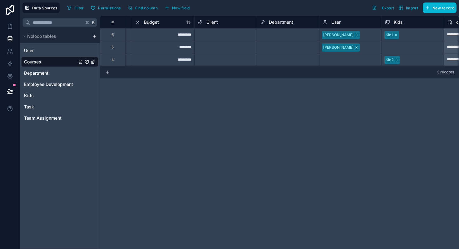
scroll to position [0, 308]
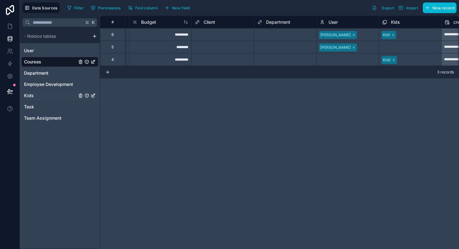
click at [40, 95] on link "Kids" at bounding box center [50, 95] width 53 height 6
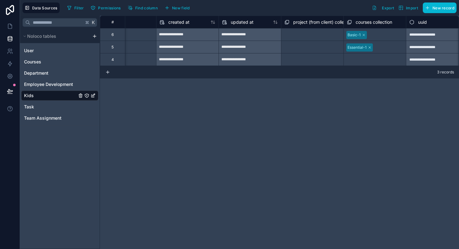
scroll to position [0, 540]
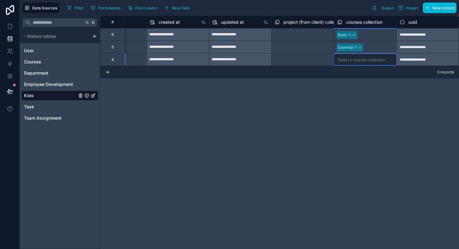
click at [345, 60] on div "Select a courses collection" at bounding box center [361, 59] width 47 height 5
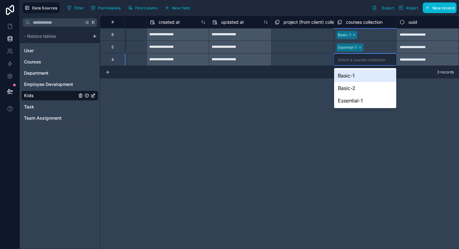
click at [345, 60] on div "Select a courses collection" at bounding box center [361, 59] width 47 height 5
click at [347, 76] on div "Basic-1" at bounding box center [365, 75] width 62 height 12
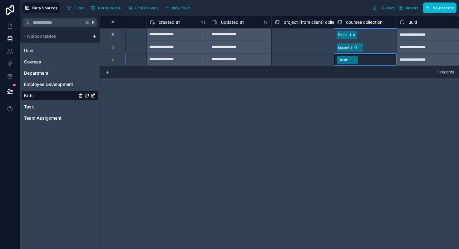
click at [265, 108] on div "**********" at bounding box center [279, 132] width 359 height 233
click at [35, 62] on span "Courses" at bounding box center [32, 62] width 17 height 6
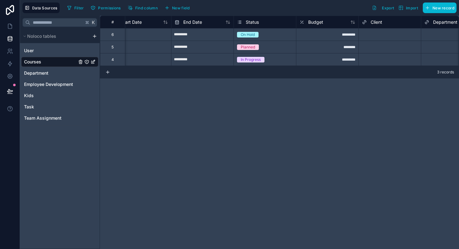
scroll to position [0, 291]
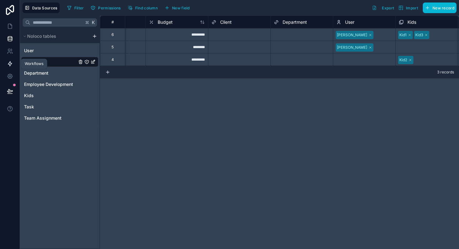
click at [10, 61] on icon at bounding box center [10, 64] width 6 height 6
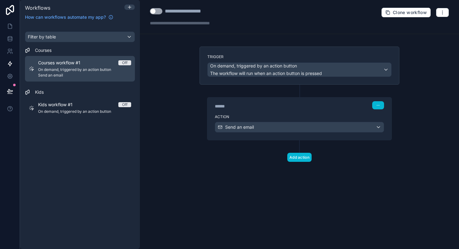
click at [90, 64] on div "Courses workflow #1 Off" at bounding box center [84, 63] width 93 height 6
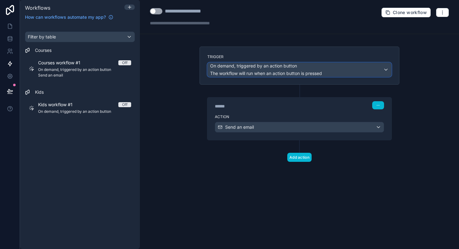
click at [242, 70] on span "The workflow will run when an action button is pressed" at bounding box center [266, 73] width 112 height 6
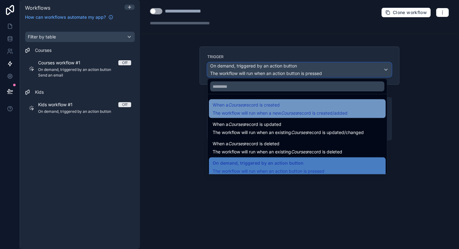
scroll to position [22, 0]
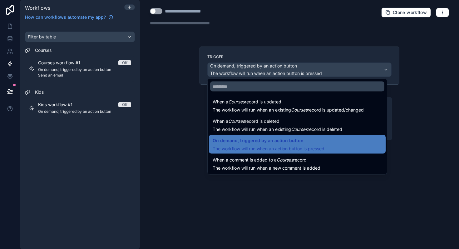
click at [261, 40] on div at bounding box center [229, 124] width 459 height 249
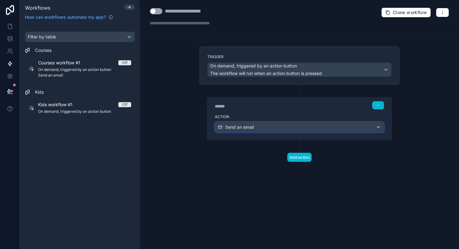
click at [259, 130] on div "Send an email" at bounding box center [299, 127] width 169 height 10
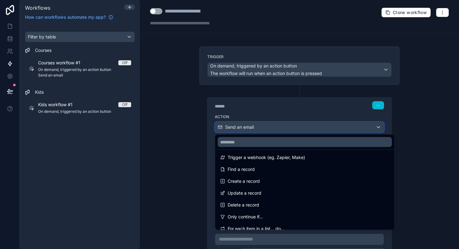
scroll to position [0, 0]
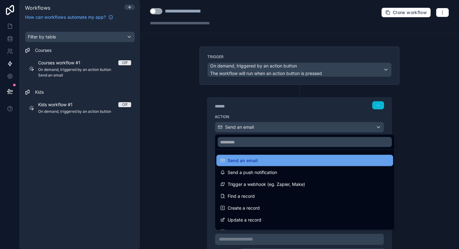
click at [318, 160] on div "Send an email" at bounding box center [304, 160] width 169 height 7
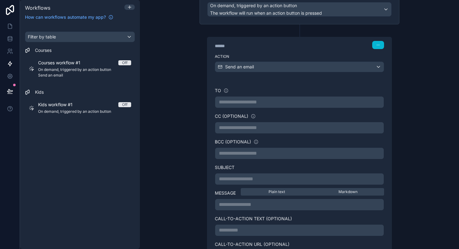
scroll to position [61, 0]
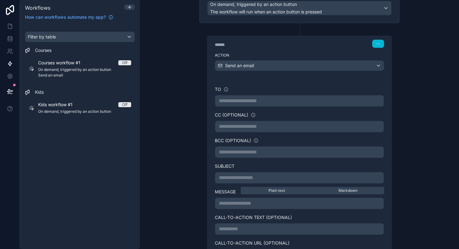
click at [272, 104] on div "**********" at bounding box center [299, 101] width 169 height 12
click at [272, 99] on p "**********" at bounding box center [299, 100] width 161 height 7
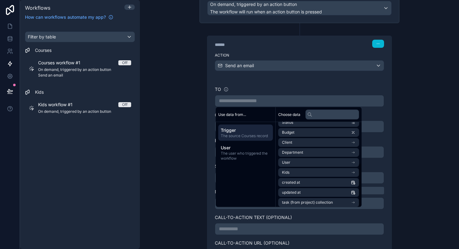
scroll to position [79, 0]
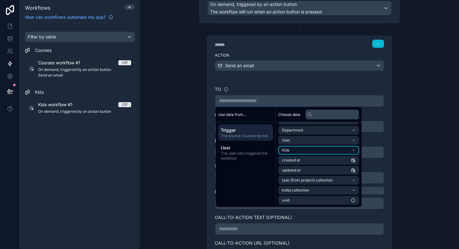
click at [309, 149] on li "Kids" at bounding box center [318, 150] width 81 height 9
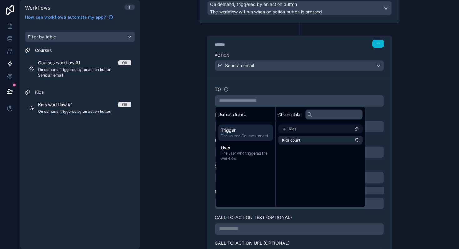
scroll to position [0, 0]
click at [292, 128] on span "Kids" at bounding box center [292, 128] width 7 height 5
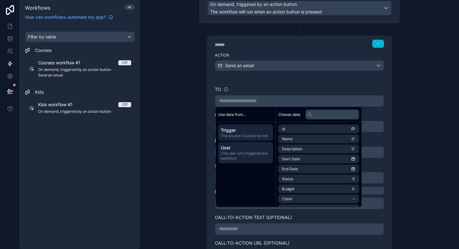
click at [249, 154] on span "The user who triggered the workflow" at bounding box center [246, 156] width 50 height 10
click at [226, 136] on span "The source Courses record" at bounding box center [246, 135] width 50 height 5
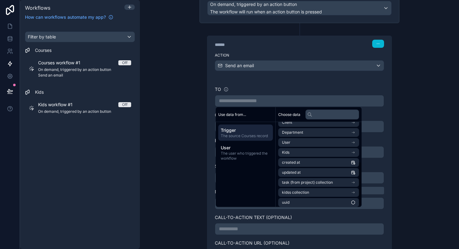
scroll to position [79, 0]
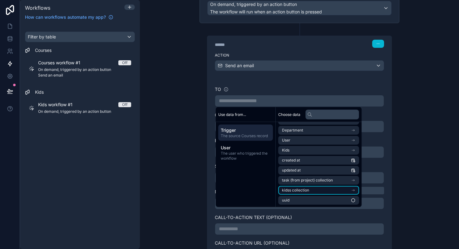
click at [319, 190] on li "kidss collection" at bounding box center [318, 190] width 81 height 9
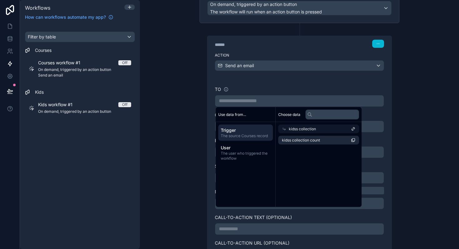
click at [286, 128] on icon at bounding box center [284, 129] width 4 height 4
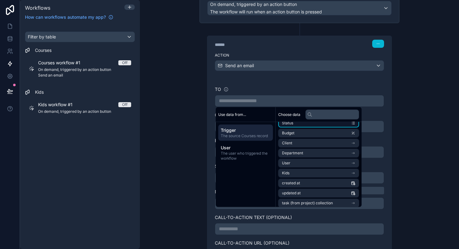
scroll to position [60, 0]
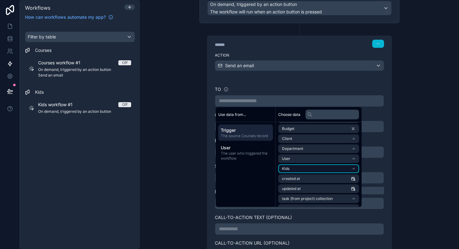
click at [304, 168] on li "Kids" at bounding box center [318, 168] width 81 height 9
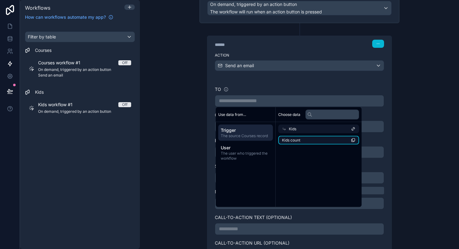
click at [299, 143] on li "Kids count" at bounding box center [318, 140] width 81 height 9
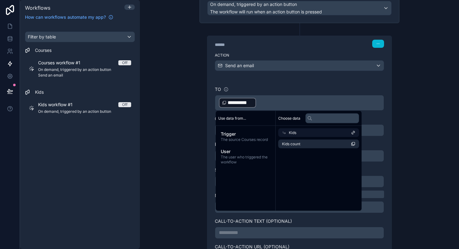
click at [407, 130] on div "**********" at bounding box center [299, 124] width 319 height 249
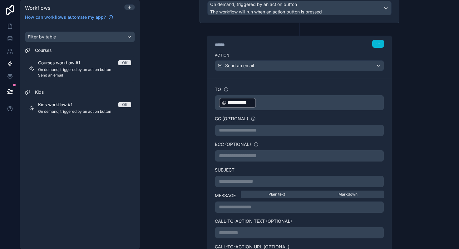
click at [242, 101] on span "**********" at bounding box center [239, 102] width 25 height 7
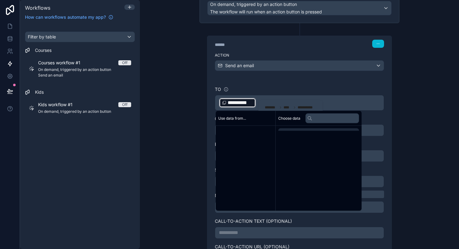
click at [242, 101] on span "**********" at bounding box center [239, 102] width 25 height 7
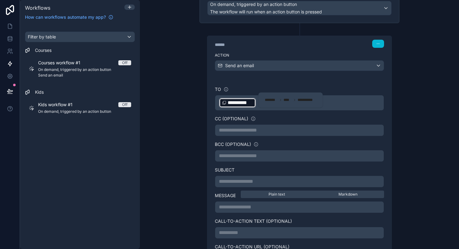
click at [306, 102] on div "**********" at bounding box center [290, 100] width 57 height 10
click at [280, 117] on div "CC (optional)" at bounding box center [299, 118] width 169 height 6
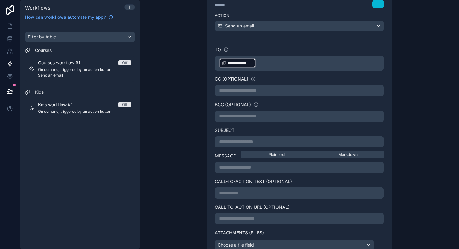
scroll to position [119, 0]
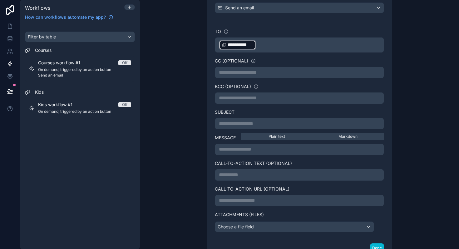
click at [233, 149] on p "**********" at bounding box center [299, 148] width 161 height 7
click at [207, 153] on div "**********" at bounding box center [299, 117] width 185 height 278
click at [335, 137] on div "Markdown" at bounding box center [348, 136] width 70 height 5
click at [345, 138] on span "Markdown" at bounding box center [347, 136] width 19 height 5
click at [305, 148] on p "**********" at bounding box center [299, 148] width 161 height 7
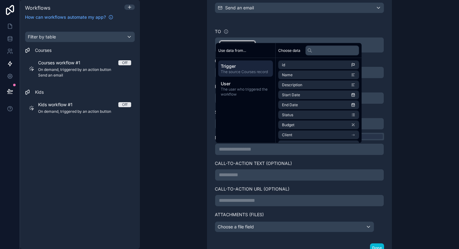
click at [210, 157] on div "**********" at bounding box center [299, 130] width 184 height 219
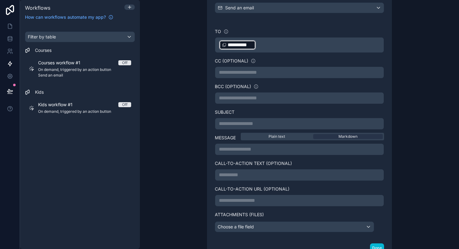
click at [247, 171] on p "**********" at bounding box center [299, 174] width 161 height 7
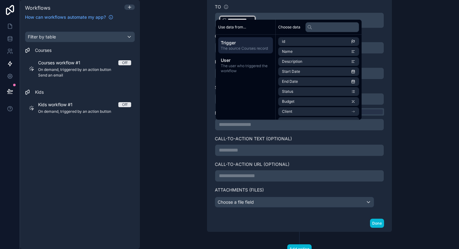
scroll to position [168, 0]
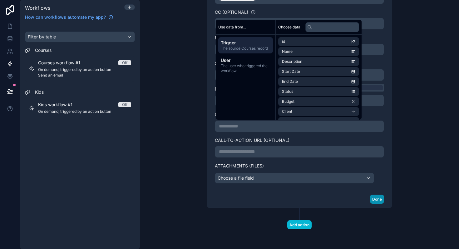
click at [381, 201] on button "Done" at bounding box center [377, 198] width 14 height 9
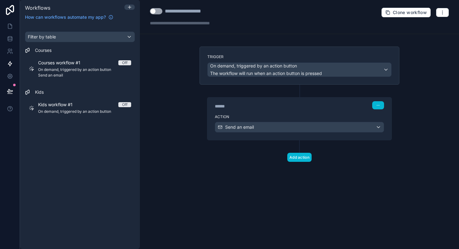
scroll to position [0, 0]
click at [375, 129] on div "Send an email" at bounding box center [299, 127] width 169 height 10
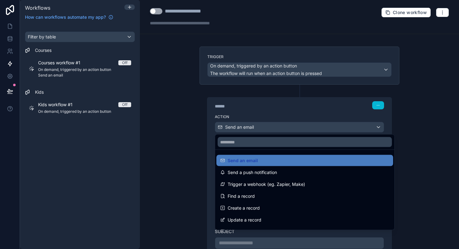
click at [398, 126] on div at bounding box center [229, 124] width 459 height 249
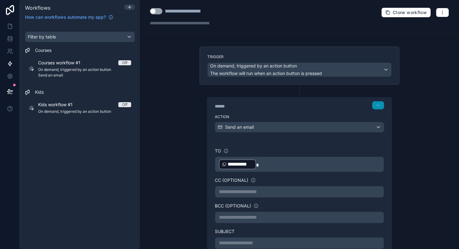
click at [376, 108] on button "button" at bounding box center [378, 105] width 12 height 8
click at [410, 142] on div "**********" at bounding box center [299, 124] width 319 height 249
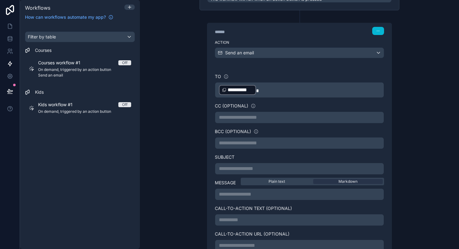
scroll to position [70, 0]
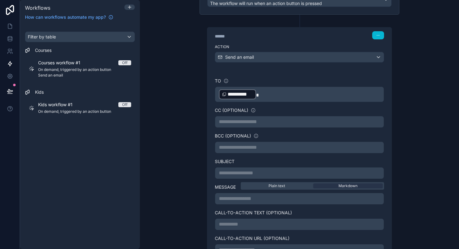
click at [287, 196] on p "**********" at bounding box center [299, 198] width 161 height 7
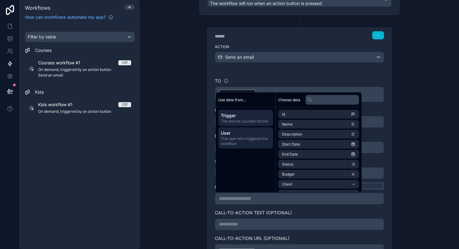
click at [239, 140] on span "The user who triggered the workflow" at bounding box center [246, 141] width 50 height 10
click at [247, 120] on span "The source Courses record" at bounding box center [246, 121] width 50 height 5
click at [396, 156] on div "**********" at bounding box center [299, 160] width 200 height 291
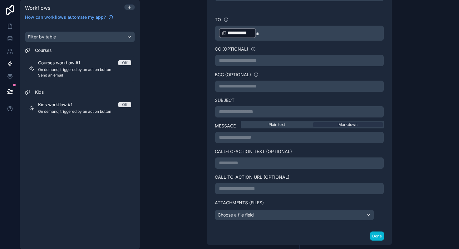
scroll to position [134, 0]
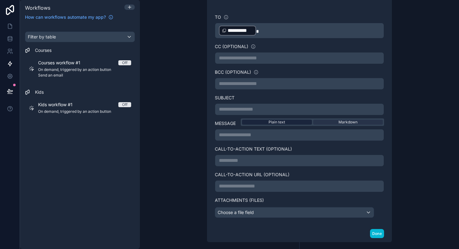
click at [282, 121] on span "Plain text" at bounding box center [276, 122] width 17 height 5
click at [273, 134] on p "**********" at bounding box center [299, 134] width 161 height 7
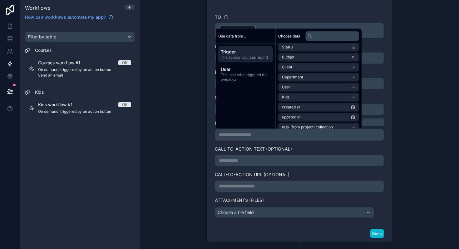
scroll to position [79, 0]
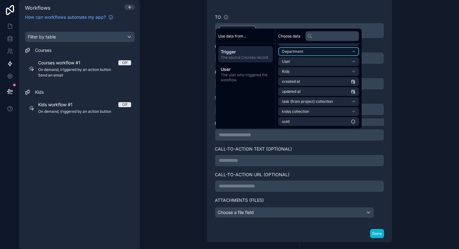
click at [297, 52] on span "Department" at bounding box center [292, 51] width 21 height 5
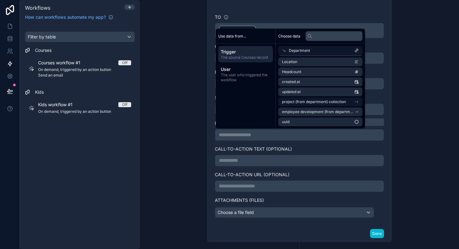
scroll to position [40, 0]
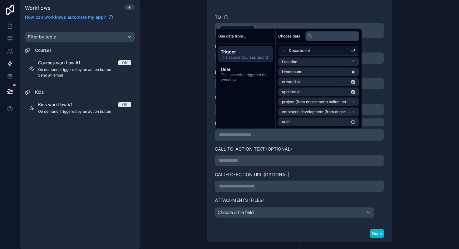
click at [348, 51] on div "Department" at bounding box center [318, 50] width 81 height 9
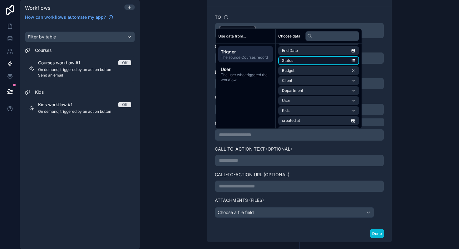
click at [315, 59] on li "Status" at bounding box center [318, 60] width 81 height 9
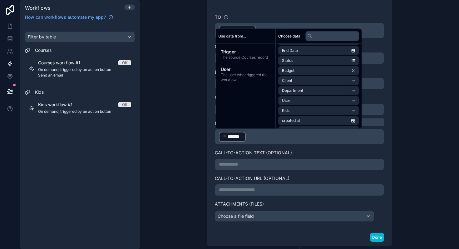
click at [268, 143] on div "﻿ ****** ﻿ ﻿" at bounding box center [299, 137] width 169 height 16
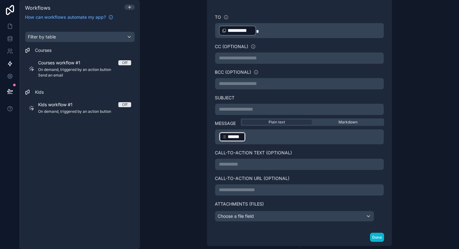
click at [252, 139] on p "﻿ ****** ﻿ ﻿" at bounding box center [299, 136] width 161 height 11
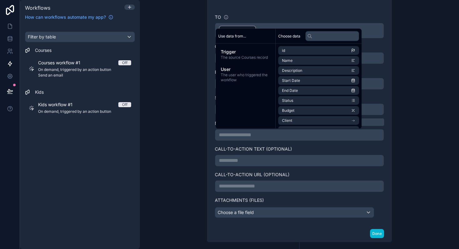
click at [211, 162] on div "**********" at bounding box center [299, 115] width 184 height 219
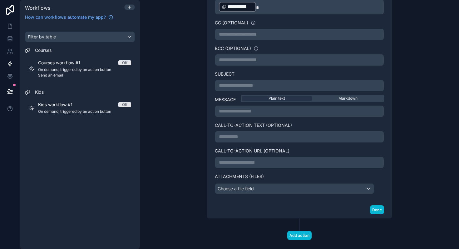
scroll to position [158, 0]
click at [249, 191] on div "Choose a file field" at bounding box center [294, 188] width 159 height 10
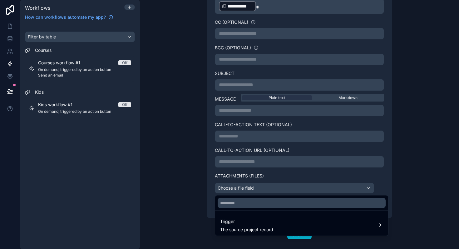
click at [249, 191] on div at bounding box center [229, 124] width 459 height 249
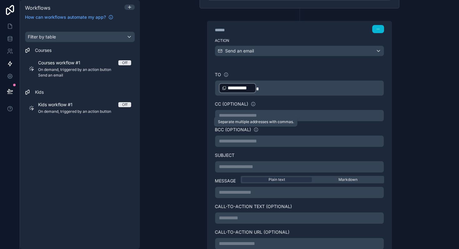
scroll to position [75, 0]
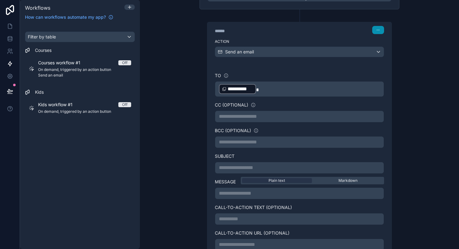
click at [378, 29] on icon "button" at bounding box center [378, 30] width 4 height 4
click at [389, 43] on span "Edit Description" at bounding box center [398, 44] width 28 height 5
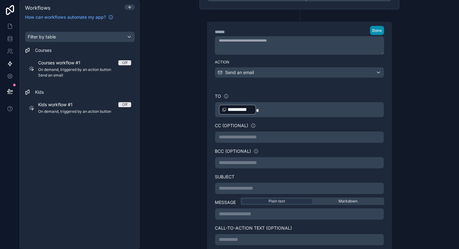
click at [372, 29] on span "Done" at bounding box center [377, 30] width 10 height 5
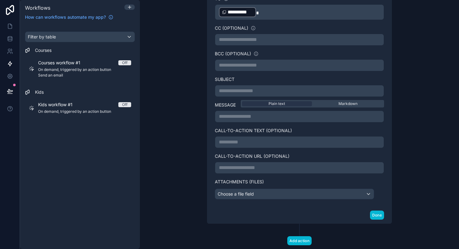
scroll to position [168, 0]
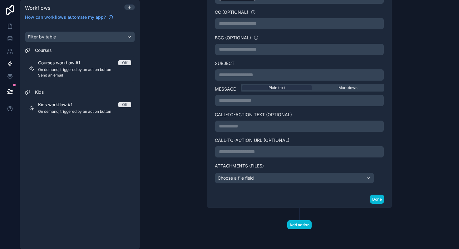
click at [238, 71] on p "**********" at bounding box center [299, 74] width 161 height 7
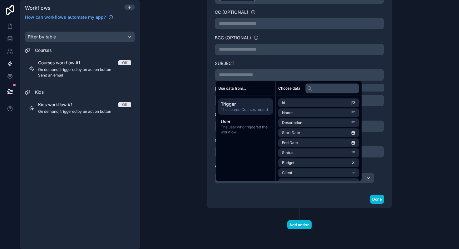
click at [179, 118] on div "**********" at bounding box center [299, 124] width 319 height 249
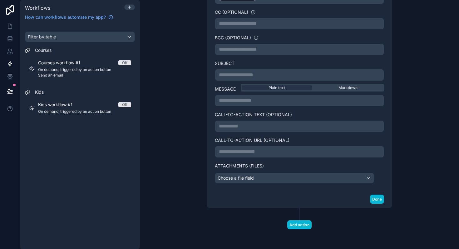
click at [227, 52] on p "**********" at bounding box center [299, 49] width 161 height 7
click at [199, 60] on div "**********" at bounding box center [299, 62] width 200 height 291
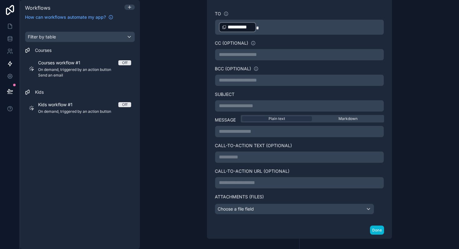
scroll to position [139, 0]
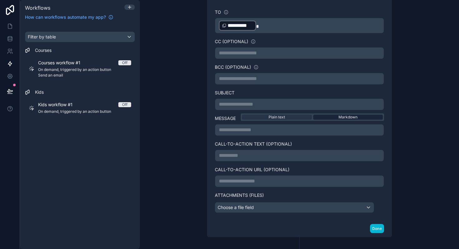
click at [347, 115] on span "Markdown" at bounding box center [347, 117] width 19 height 5
click at [345, 130] on p "**********" at bounding box center [299, 129] width 161 height 7
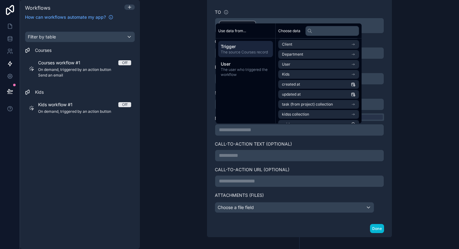
scroll to position [79, 0]
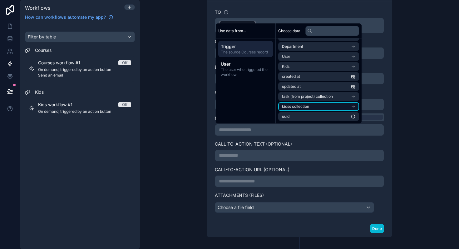
click at [308, 106] on span "kidss collection" at bounding box center [295, 106] width 27 height 5
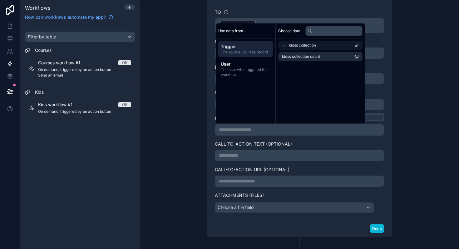
scroll to position [0, 0]
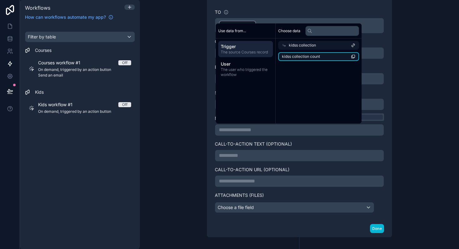
click at [303, 57] on span "kidss collection count" at bounding box center [301, 56] width 38 height 5
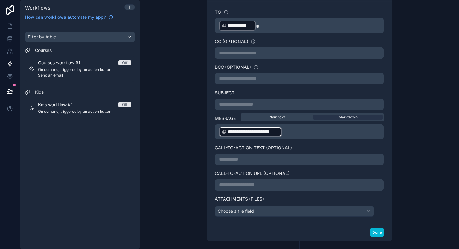
click at [299, 133] on p "**********" at bounding box center [299, 131] width 161 height 11
click at [388, 146] on div "**********" at bounding box center [299, 112] width 184 height 222
click at [376, 230] on button "Done" at bounding box center [377, 231] width 14 height 9
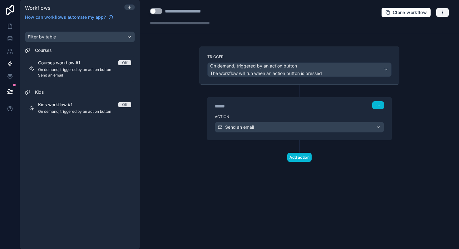
click at [445, 10] on button "button" at bounding box center [442, 12] width 13 height 9
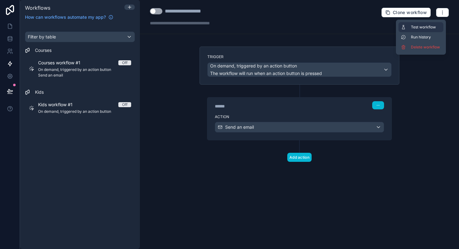
click at [431, 27] on span "Test workflow" at bounding box center [426, 27] width 30 height 5
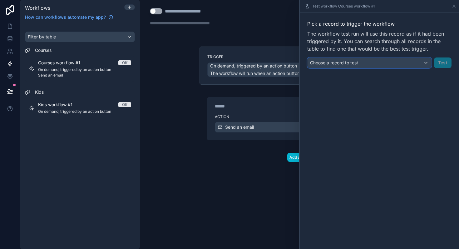
click at [391, 61] on div "Choose a record to test" at bounding box center [369, 63] width 124 height 10
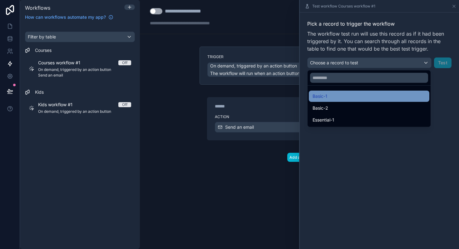
click at [374, 90] on div "Basic-1" at bounding box center [369, 95] width 120 height 11
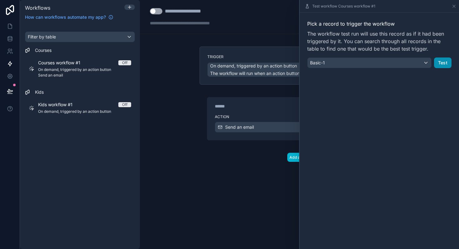
click at [445, 63] on button "Test" at bounding box center [442, 62] width 17 height 11
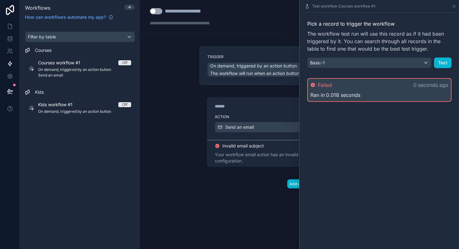
click at [255, 154] on div "Your workflow email action has an invalid subject. Review your workflow configu…" at bounding box center [299, 157] width 169 height 12
click at [454, 6] on icon at bounding box center [453, 6] width 5 height 5
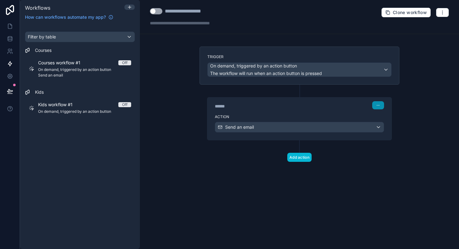
click at [379, 105] on icon "button" at bounding box center [378, 105] width 4 height 4
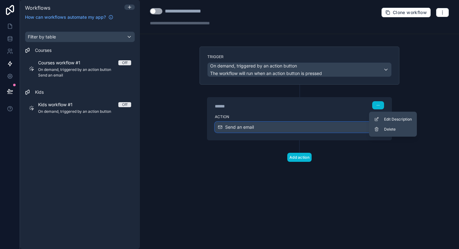
click at [340, 131] on div "Send an email" at bounding box center [299, 127] width 169 height 10
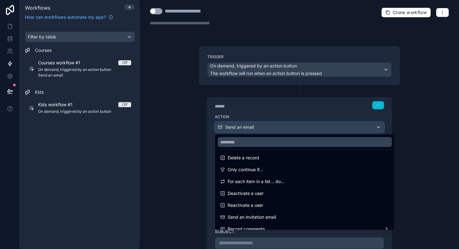
scroll to position [115, 0]
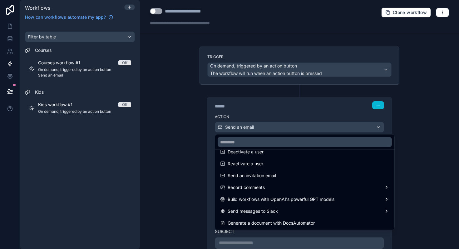
click at [410, 190] on div at bounding box center [229, 124] width 459 height 249
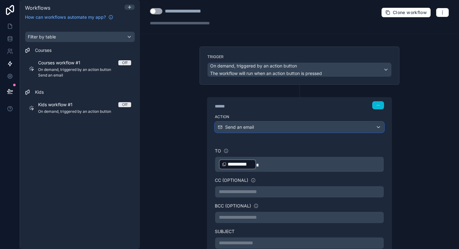
click at [246, 127] on span "Send an email" at bounding box center [239, 127] width 29 height 6
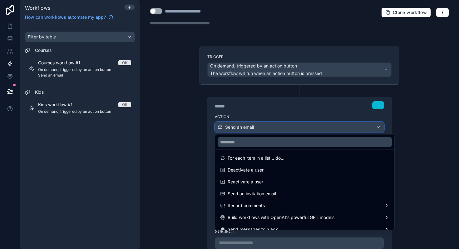
scroll to position [112, 0]
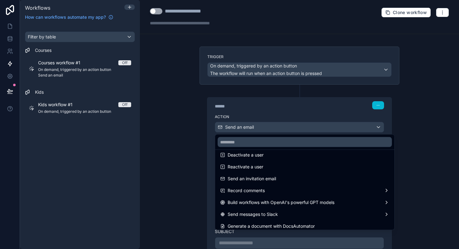
click at [180, 194] on div at bounding box center [229, 124] width 459 height 249
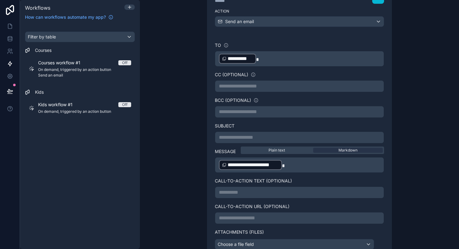
scroll to position [106, 0]
click at [225, 149] on label "Message" at bounding box center [225, 150] width 21 height 6
copy label "Message"
click at [291, 165] on p "**********" at bounding box center [299, 163] width 161 height 11
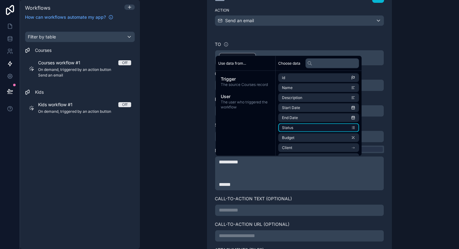
click at [337, 124] on li "Status" at bounding box center [318, 127] width 81 height 9
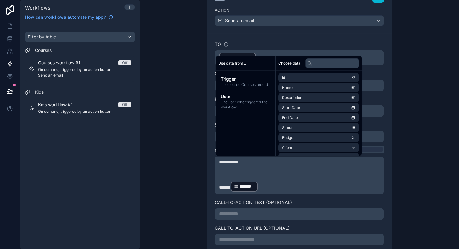
click at [300, 181] on p "***** ****** ﻿ ﻿" at bounding box center [299, 186] width 161 height 11
click at [290, 185] on p "***** ****** ﻿ ﻿" at bounding box center [299, 186] width 161 height 11
click at [289, 185] on p "***** ****** ﻿ ﻿" at bounding box center [299, 186] width 161 height 11
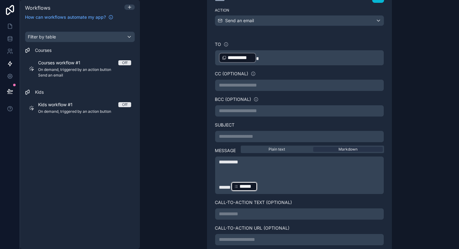
drag, startPoint x: 272, startPoint y: 186, endPoint x: 220, endPoint y: 163, distance: 56.9
click at [220, 163] on div "**********" at bounding box center [299, 175] width 161 height 34
click at [220, 163] on span "**********" at bounding box center [228, 161] width 19 height 5
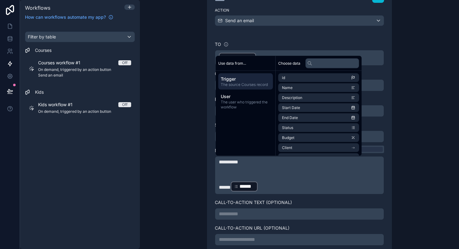
click at [261, 176] on p "﻿" at bounding box center [299, 176] width 161 height 7
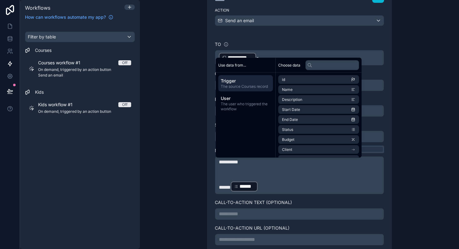
scroll to position [95, 0]
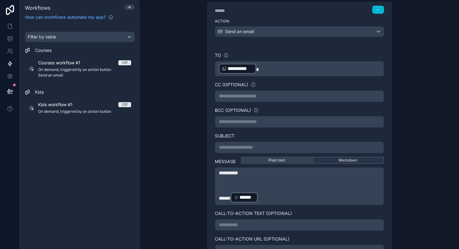
click at [397, 203] on div "**********" at bounding box center [299, 147] width 200 height 317
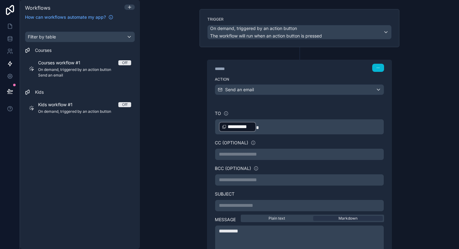
scroll to position [32, 0]
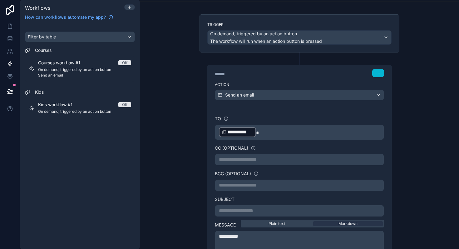
click at [266, 131] on p "**********" at bounding box center [299, 131] width 161 height 11
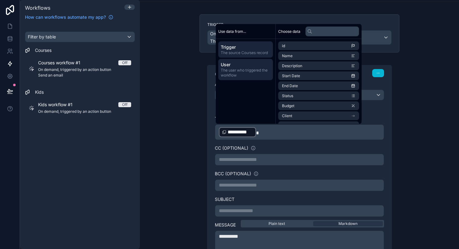
click at [252, 75] on span "The user who triggered the workflow" at bounding box center [246, 73] width 50 height 10
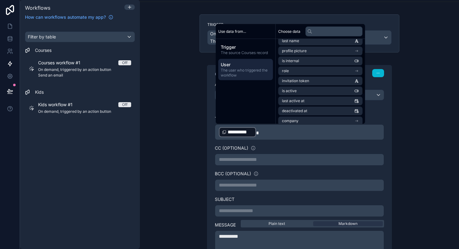
scroll to position [0, 0]
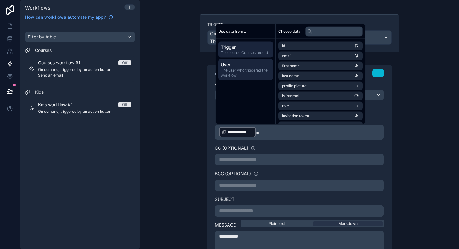
click at [251, 52] on span "The source Courses record" at bounding box center [246, 52] width 50 height 5
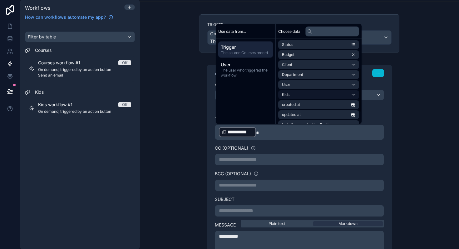
scroll to position [79, 0]
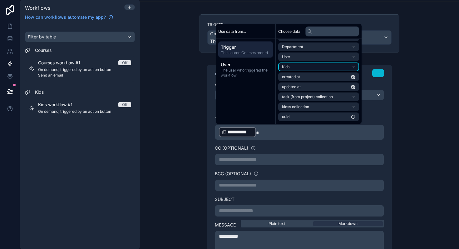
click at [310, 66] on li "Kids" at bounding box center [318, 67] width 81 height 9
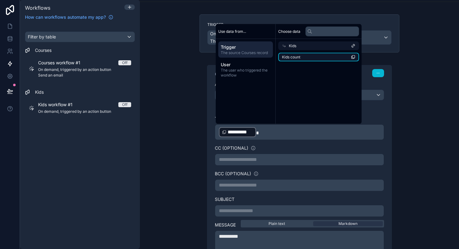
click at [307, 59] on li "Kids count" at bounding box center [318, 57] width 81 height 9
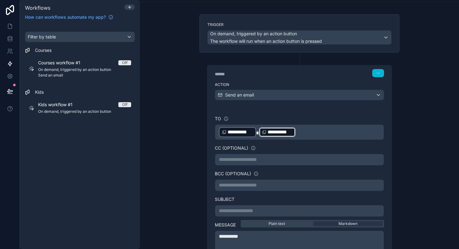
click at [307, 129] on p "**********" at bounding box center [299, 131] width 161 height 11
click at [429, 136] on div "**********" at bounding box center [299, 124] width 319 height 249
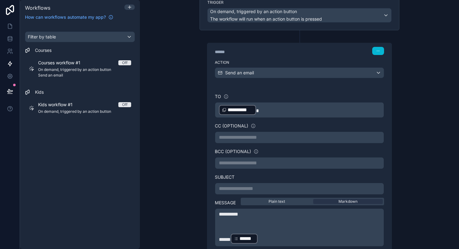
scroll to position [54, 0]
click at [255, 188] on p "**********" at bounding box center [299, 188] width 161 height 7
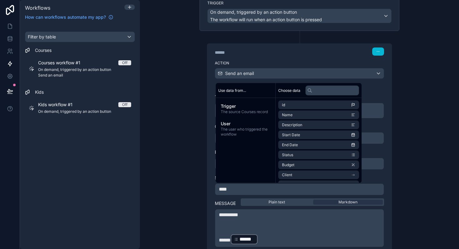
click at [196, 185] on div "**********" at bounding box center [299, 191] width 210 height 397
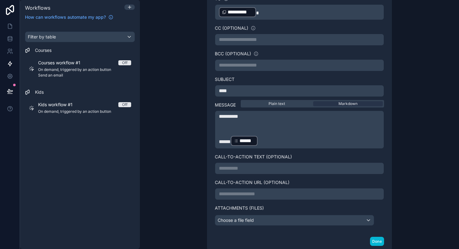
scroll to position [153, 0]
click at [259, 135] on p "***** ****** ﻿ ﻿" at bounding box center [299, 139] width 161 height 11
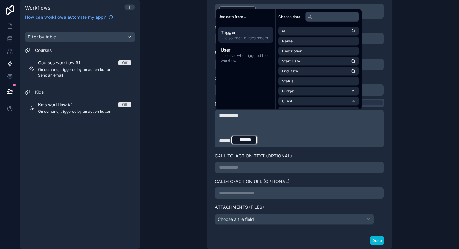
click at [261, 142] on p "***** ****** ﻿ ﻿" at bounding box center [299, 139] width 161 height 11
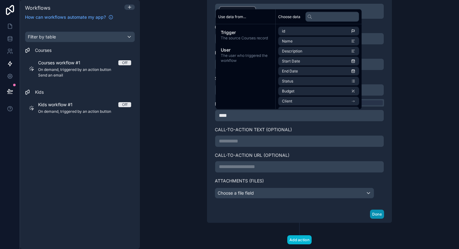
click at [377, 214] on button "Done" at bounding box center [377, 213] width 14 height 9
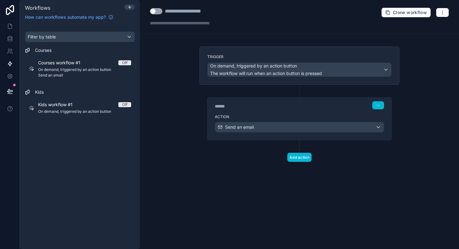
scroll to position [0, 0]
click at [12, 51] on icon at bounding box center [10, 51] width 6 height 6
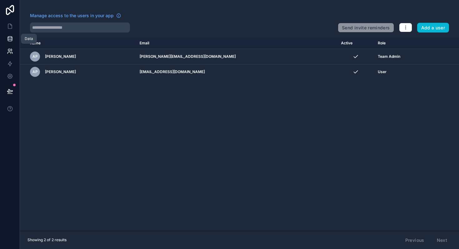
click at [7, 36] on icon at bounding box center [10, 39] width 6 height 6
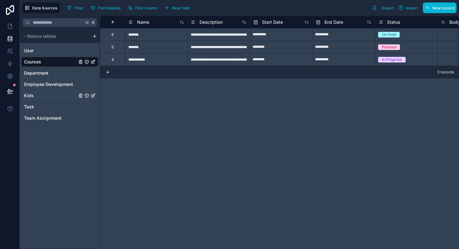
click at [37, 97] on link "Kids" at bounding box center [50, 95] width 53 height 6
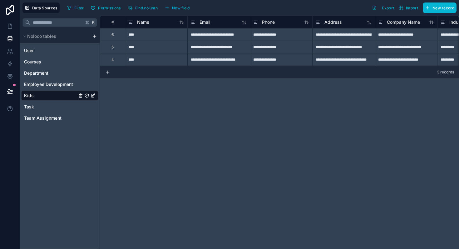
click at [200, 35] on div "**********" at bounding box center [218, 34] width 62 height 12
type input "**********"
click at [222, 46] on div "**********" at bounding box center [218, 47] width 62 height 12
click at [201, 59] on div "**********" at bounding box center [218, 59] width 62 height 12
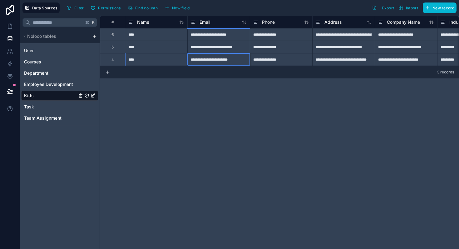
type input "**********"
click at [197, 113] on div "**********" at bounding box center [279, 132] width 359 height 233
click at [8, 66] on icon at bounding box center [10, 64] width 6 height 6
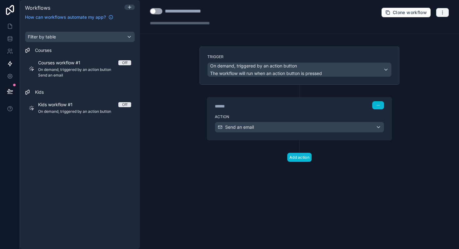
click at [440, 14] on icon "button" at bounding box center [442, 12] width 5 height 5
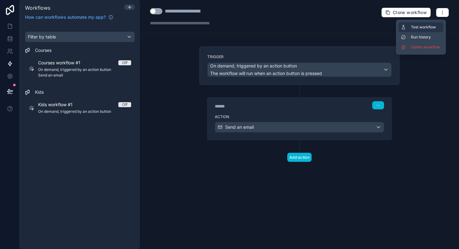
click at [424, 26] on span "Test workflow" at bounding box center [426, 27] width 30 height 5
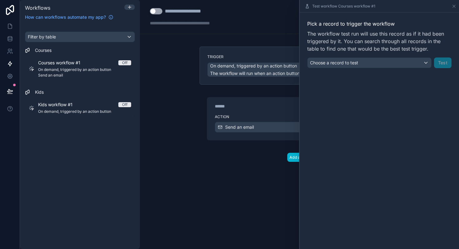
click at [384, 74] on div "Pick a record to trigger the workflow The workflow test run will use this recor…" at bounding box center [379, 43] width 159 height 63
click at [384, 68] on div "Pick a record to trigger the workflow The workflow test run will use this recor…" at bounding box center [379, 43] width 159 height 63
click at [384, 64] on div "Choose a record to test" at bounding box center [369, 63] width 124 height 10
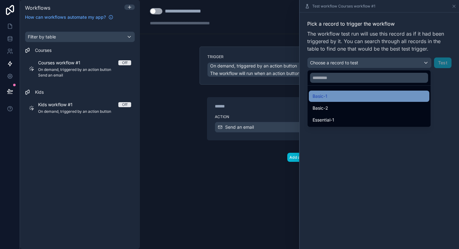
click at [346, 98] on div "Basic-1" at bounding box center [368, 95] width 113 height 7
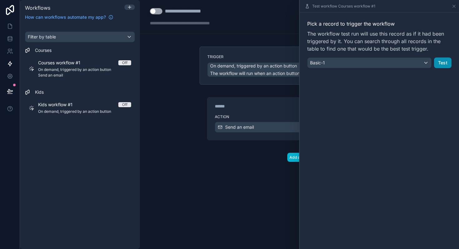
click at [439, 64] on button "Test" at bounding box center [442, 62] width 17 height 11
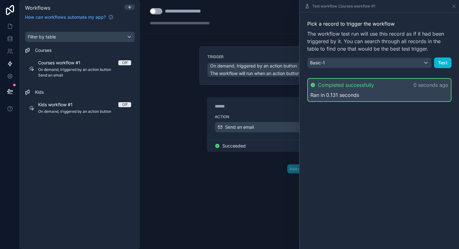
click at [356, 90] on div "Completed successfully 0 seconds ago Ran in 0.131 seconds" at bounding box center [379, 90] width 144 height 24
click at [456, 6] on div "Test workflow Courses workflow #1" at bounding box center [379, 6] width 159 height 12
click at [456, 6] on icon at bounding box center [453, 6] width 5 height 5
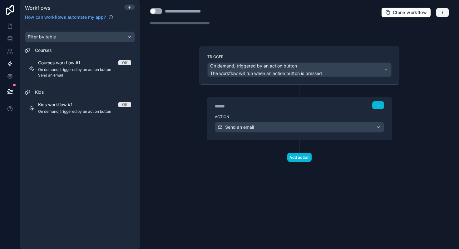
click at [439, 15] on button "button" at bounding box center [442, 12] width 13 height 9
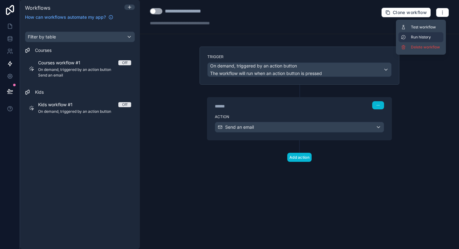
click at [419, 37] on span "Run history" at bounding box center [426, 37] width 30 height 5
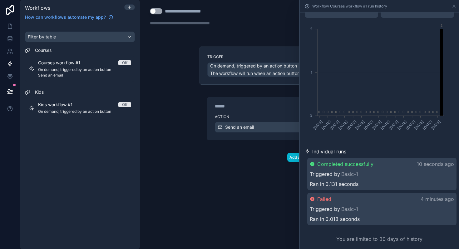
scroll to position [46, 0]
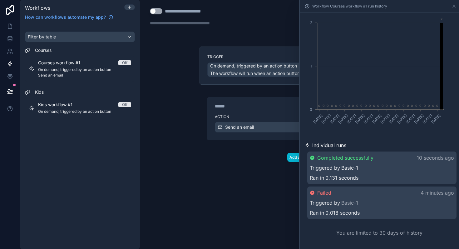
click at [341, 168] on link "Basic-1" at bounding box center [349, 167] width 17 height 7
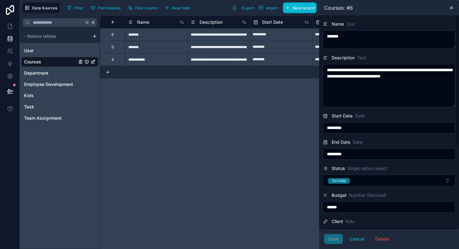
click at [451, 10] on div "Courses: #6" at bounding box center [388, 8] width 135 height 8
click at [450, 5] on icon at bounding box center [451, 7] width 5 height 5
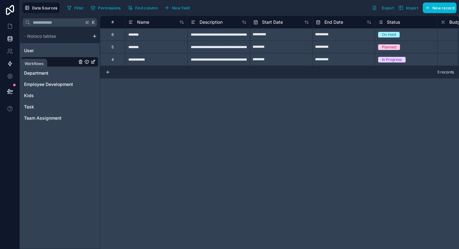
click at [8, 66] on icon at bounding box center [10, 64] width 6 height 6
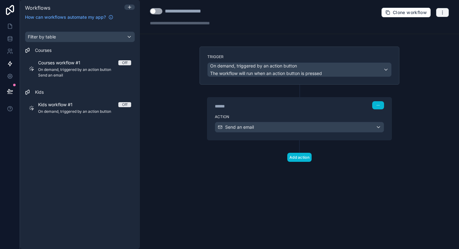
click at [440, 10] on icon "button" at bounding box center [442, 12] width 5 height 5
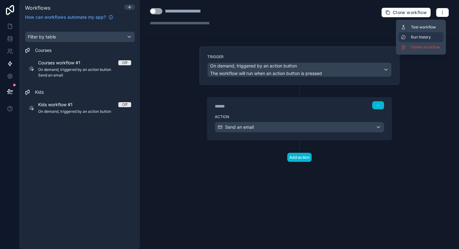
click at [417, 36] on span "Run history" at bounding box center [426, 37] width 30 height 5
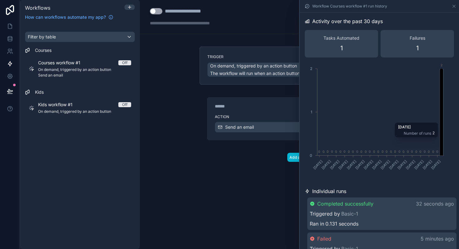
click at [441, 119] on icon "chart" at bounding box center [441, 112] width 3 height 86
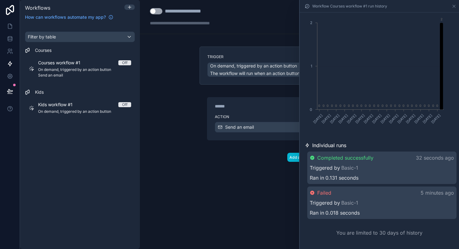
click at [312, 156] on icon at bounding box center [312, 157] width 4 height 4
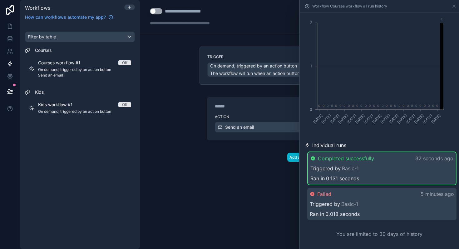
click at [312, 156] on icon at bounding box center [312, 158] width 4 height 4
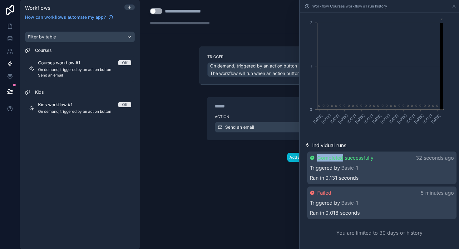
click at [312, 156] on icon at bounding box center [312, 157] width 4 height 4
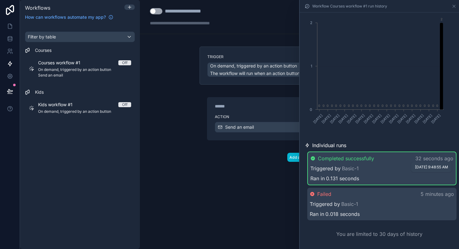
click at [433, 157] on p "32 seconds ago" at bounding box center [434, 157] width 38 height 7
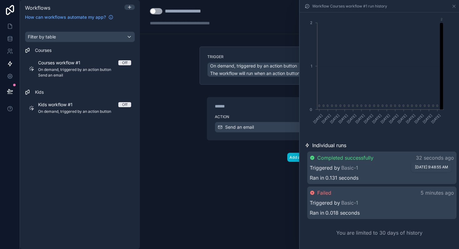
click at [433, 157] on p "32 seconds ago" at bounding box center [435, 157] width 38 height 7
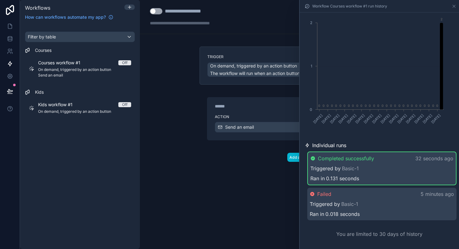
click at [428, 172] on div "Completed successfully 32 seconds ago Triggered by Basic-1 Ran in 0.131 seconds" at bounding box center [381, 168] width 149 height 34
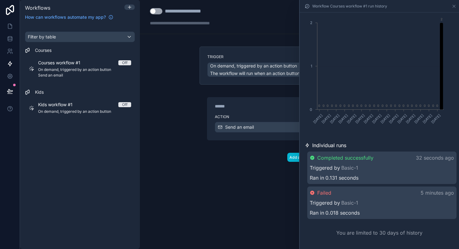
click at [428, 172] on div "Completed successfully 32 seconds ago Triggered by Basic-1 Ran in 0.131 seconds" at bounding box center [381, 167] width 149 height 32
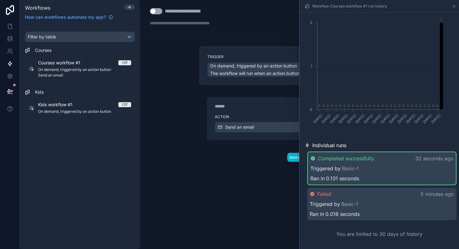
click at [325, 179] on div "Ran in 0.131 seconds" at bounding box center [381, 177] width 143 height 7
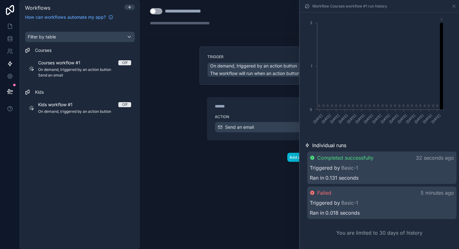
click at [322, 168] on span "Triggered by" at bounding box center [325, 167] width 30 height 7
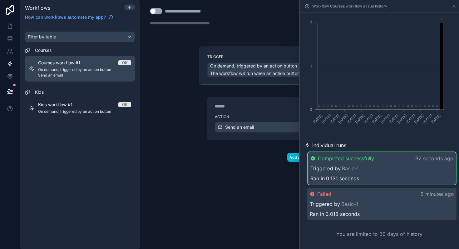
click at [59, 70] on span "On demand, triggered by an action button" at bounding box center [84, 69] width 93 height 5
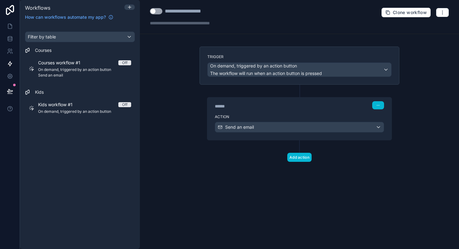
click at [158, 11] on button "Use setting" at bounding box center [156, 11] width 12 height 6
click at [442, 14] on icon "button" at bounding box center [442, 14] width 0 height 0
click at [177, 94] on div "**********" at bounding box center [299, 124] width 319 height 249
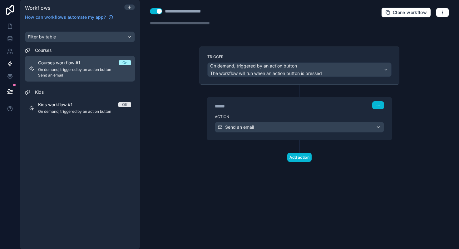
click at [62, 67] on span "On demand, triggered by an action button" at bounding box center [84, 69] width 93 height 5
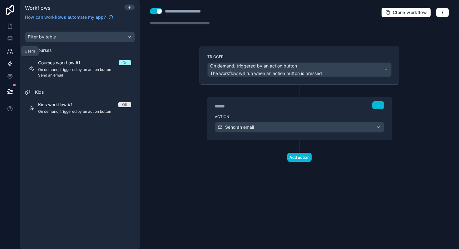
click at [11, 50] on icon at bounding box center [10, 51] width 6 height 6
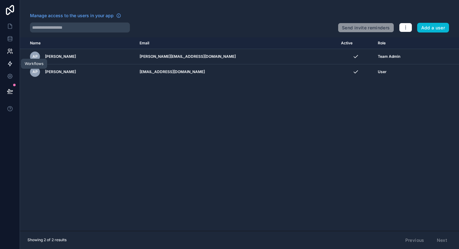
click at [10, 63] on icon at bounding box center [10, 63] width 4 height 5
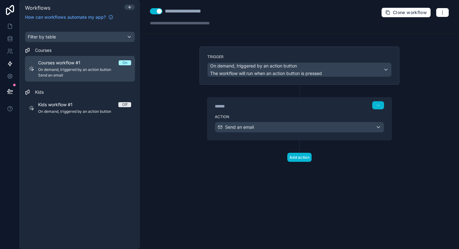
click at [82, 69] on span "On demand, triggered by an action button" at bounding box center [84, 69] width 93 height 5
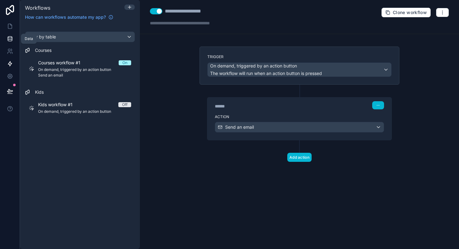
click at [7, 38] on icon at bounding box center [10, 39] width 6 height 6
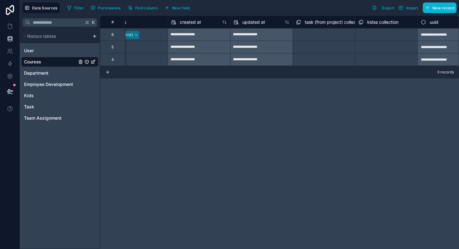
scroll to position [0, 603]
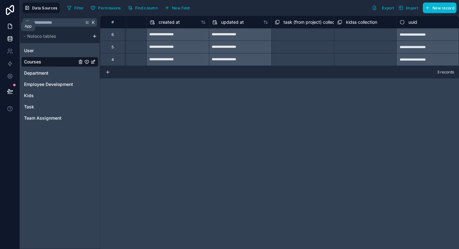
click at [9, 25] on icon at bounding box center [10, 26] width 6 height 6
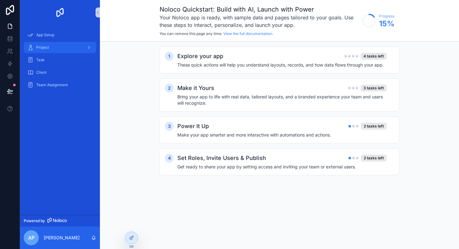
click at [46, 47] on span "Project" at bounding box center [42, 47] width 13 height 5
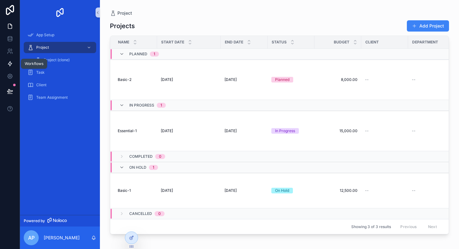
click at [9, 65] on icon at bounding box center [10, 63] width 4 height 5
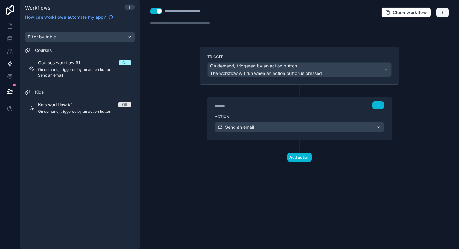
click at [441, 13] on icon "button" at bounding box center [442, 12] width 5 height 5
click at [11, 66] on icon at bounding box center [10, 64] width 6 height 6
click at [4, 67] on link at bounding box center [10, 63] width 20 height 12
click at [9, 65] on icon at bounding box center [10, 63] width 4 height 5
click at [8, 28] on icon at bounding box center [10, 26] width 6 height 6
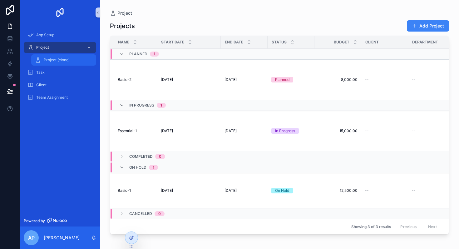
click at [57, 63] on div "Project (clone)" at bounding box center [63, 60] width 57 height 10
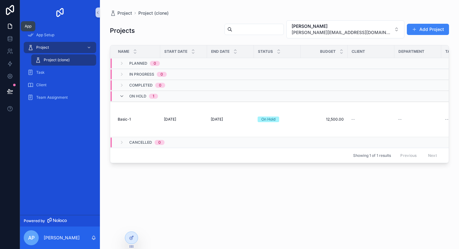
click at [7, 28] on icon at bounding box center [10, 26] width 6 height 6
click at [11, 41] on icon at bounding box center [10, 40] width 4 height 2
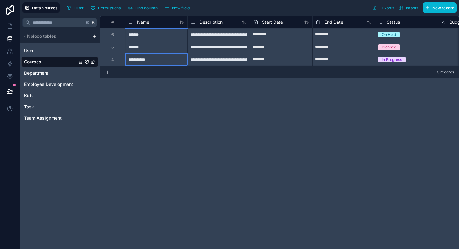
click at [139, 58] on div "**********" at bounding box center [156, 59] width 62 height 12
click at [10, 40] on icon at bounding box center [10, 39] width 6 height 6
click at [10, 25] on icon at bounding box center [10, 26] width 6 height 6
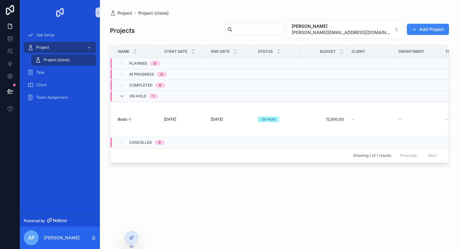
click at [67, 57] on div "Project (clone)" at bounding box center [63, 60] width 57 height 10
click at [248, 24] on div "Projects Alex Panko alex@bricksandrobots.nl Add Project" at bounding box center [279, 30] width 339 height 21
click at [87, 61] on div "Project (clone)" at bounding box center [63, 60] width 57 height 10
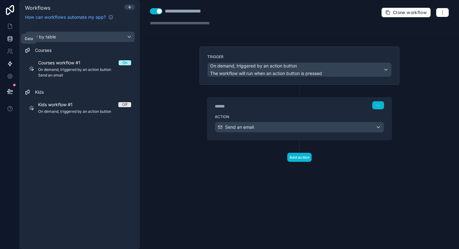
click at [7, 37] on icon at bounding box center [10, 39] width 6 height 6
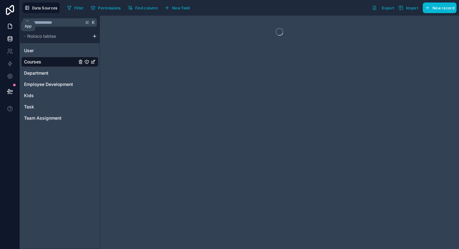
click at [9, 27] on icon at bounding box center [10, 26] width 6 height 6
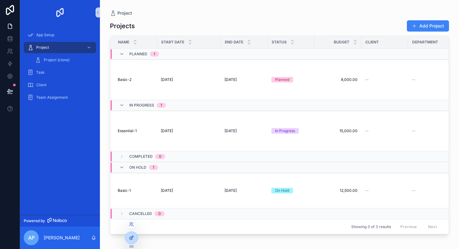
click at [132, 241] on div at bounding box center [131, 238] width 12 height 12
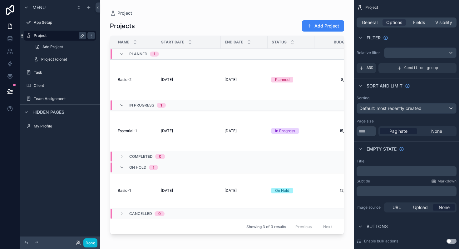
click at [81, 36] on icon "scrollable content" at bounding box center [82, 35] width 3 height 3
click at [88, 36] on div "scrollable content" at bounding box center [90, 35] width 7 height 7
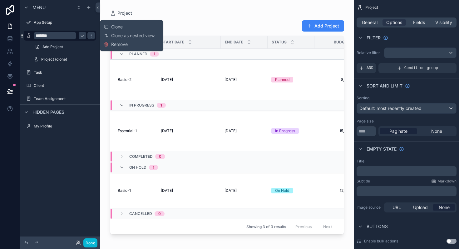
click at [206, 18] on div "scrollable content" at bounding box center [227, 120] width 254 height 241
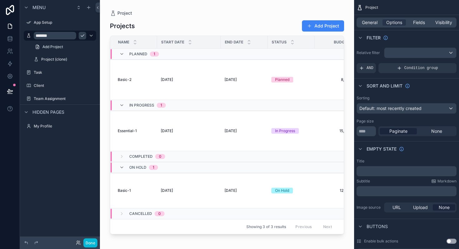
click at [213, 22] on div "Projects Add Project" at bounding box center [227, 26] width 234 height 12
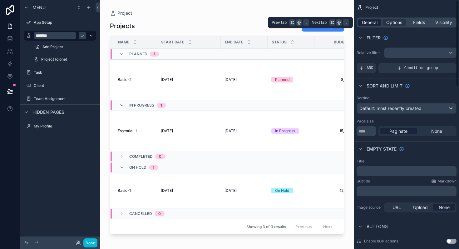
click at [362, 21] on span "General" at bounding box center [370, 22] width 16 height 6
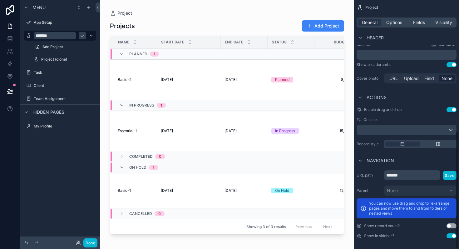
scroll to position [276, 0]
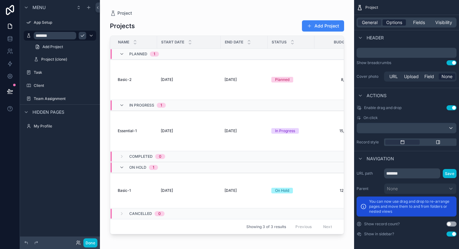
click at [391, 25] on span "Options" at bounding box center [394, 22] width 16 height 6
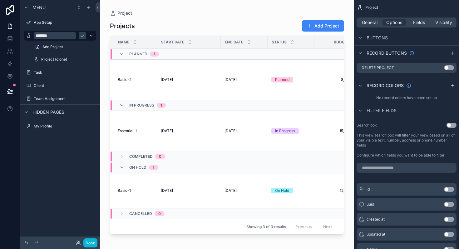
click at [379, 39] on span "Buttons" at bounding box center [376, 38] width 21 height 6
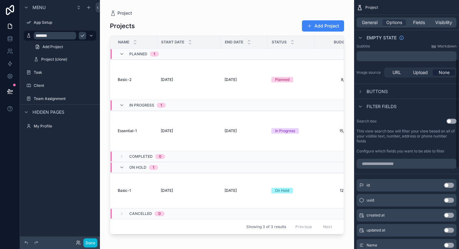
scroll to position [135, 0]
click at [394, 88] on div "Buttons" at bounding box center [406, 90] width 105 height 15
click at [372, 92] on span "Buttons" at bounding box center [376, 91] width 21 height 6
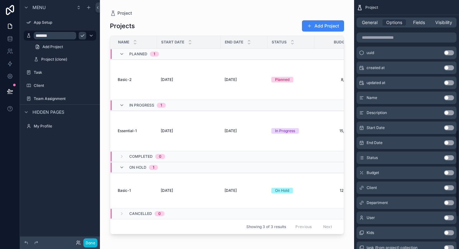
scroll to position [464, 0]
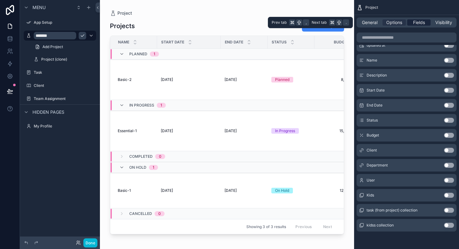
click at [417, 23] on span "Fields" at bounding box center [419, 22] width 12 height 6
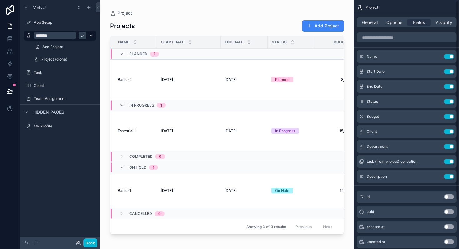
scroll to position [61, 0]
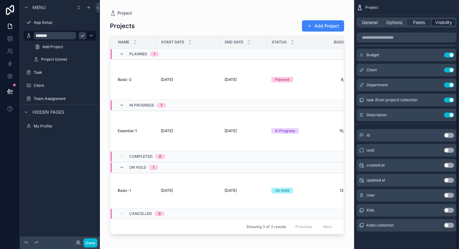
click at [447, 21] on span "Visibility" at bounding box center [443, 22] width 17 height 6
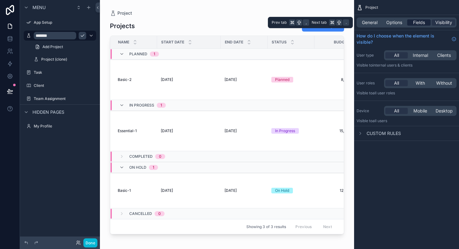
click at [421, 22] on span "Fields" at bounding box center [419, 22] width 12 height 6
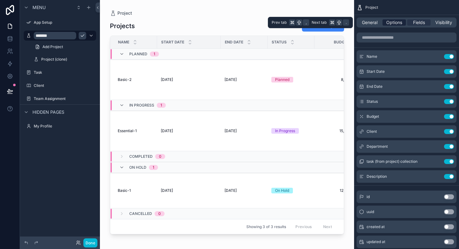
click at [394, 21] on span "Options" at bounding box center [394, 22] width 16 height 6
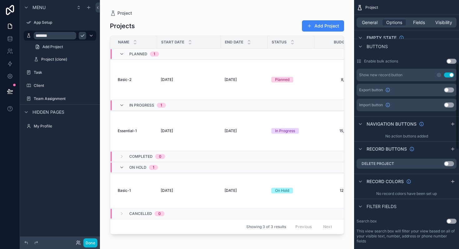
scroll to position [182, 0]
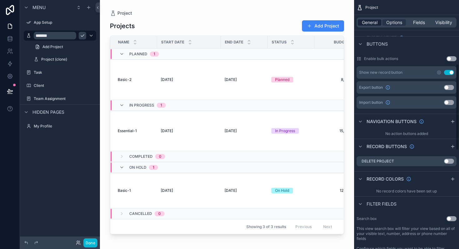
click at [364, 23] on span "General" at bounding box center [370, 22] width 16 height 6
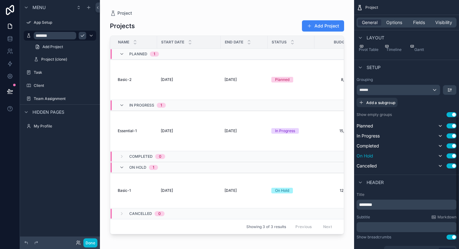
scroll to position [247, 0]
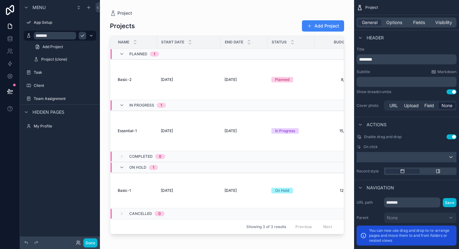
click at [379, 157] on div "scrollable content" at bounding box center [406, 157] width 99 height 10
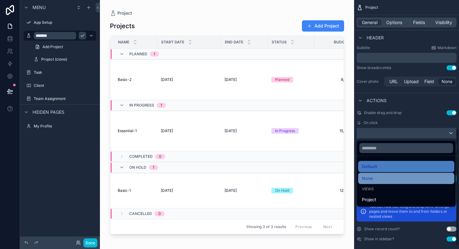
scroll to position [276, 0]
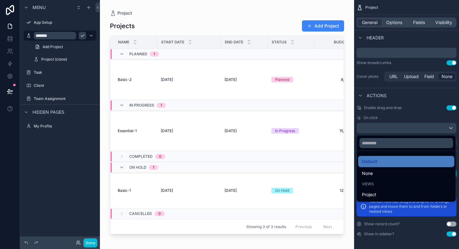
click at [397, 126] on div "scrollable content" at bounding box center [229, 124] width 459 height 249
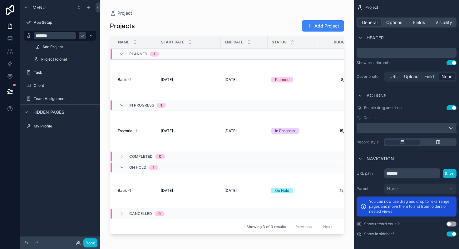
click at [408, 126] on div "scrollable content" at bounding box center [406, 128] width 99 height 10
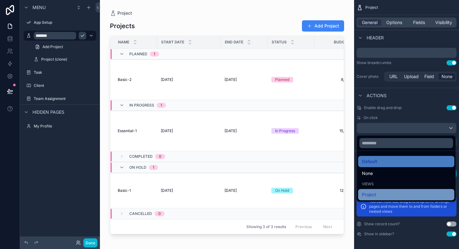
click at [387, 196] on div "Project" at bounding box center [406, 194] width 89 height 7
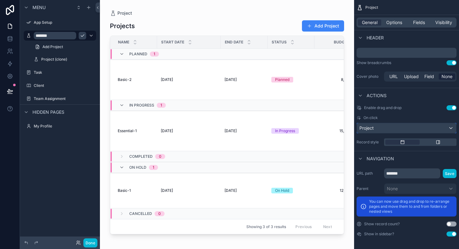
click at [395, 127] on div "Project" at bounding box center [406, 128] width 99 height 10
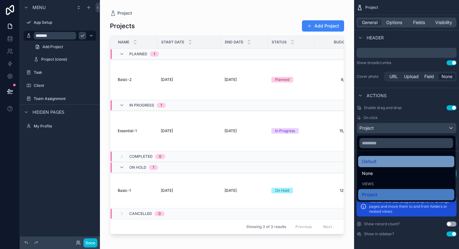
click at [380, 166] on div "Default" at bounding box center [406, 161] width 96 height 11
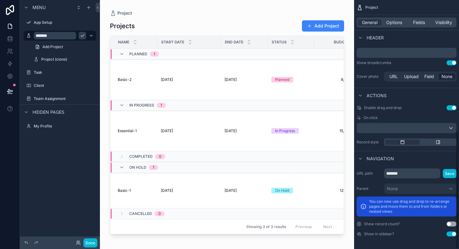
click at [397, 101] on div "Actions" at bounding box center [406, 95] width 105 height 15
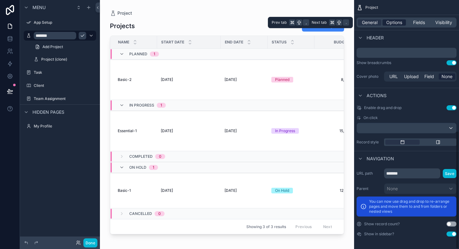
click at [398, 25] on span "Options" at bounding box center [394, 22] width 16 height 6
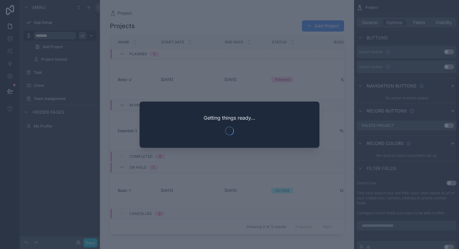
scroll to position [218, 0]
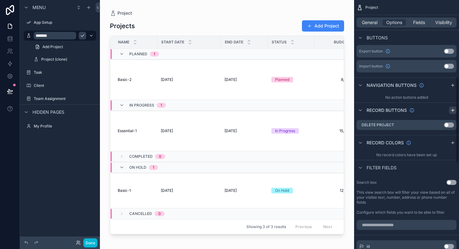
click at [449, 110] on div "scrollable content" at bounding box center [452, 109] width 7 height 7
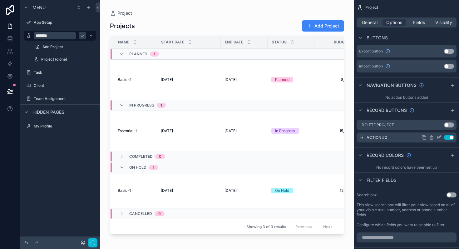
click at [403, 138] on div "Action #2 Use setting" at bounding box center [406, 137] width 100 height 10
click at [440, 137] on icon "scrollable content" at bounding box center [438, 137] width 5 height 5
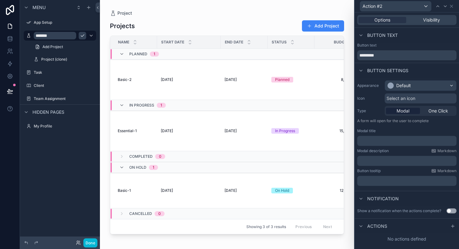
click at [387, 225] on div "Actions" at bounding box center [406, 225] width 104 height 15
click at [451, 227] on icon at bounding box center [452, 225] width 5 height 5
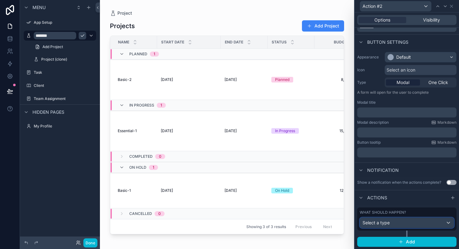
click at [419, 217] on div "Select a type" at bounding box center [407, 222] width 94 height 10
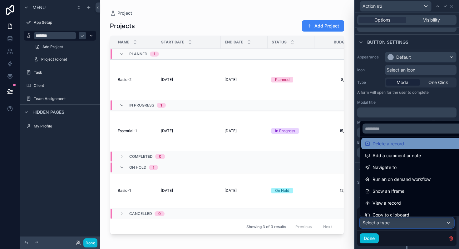
scroll to position [30, 0]
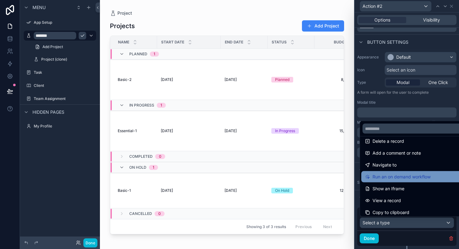
click at [415, 176] on span "Run an on demand workflow" at bounding box center [401, 176] width 58 height 7
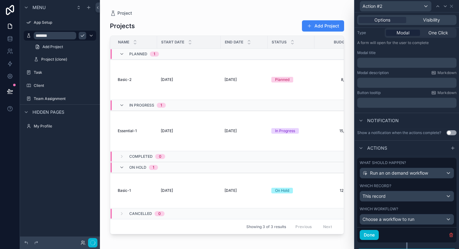
scroll to position [90, 0]
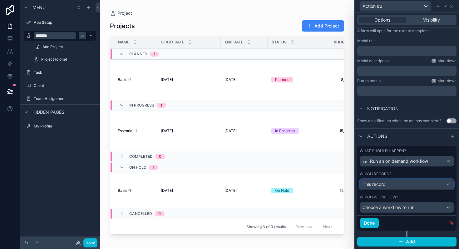
click at [399, 186] on div "This record" at bounding box center [407, 184] width 94 height 10
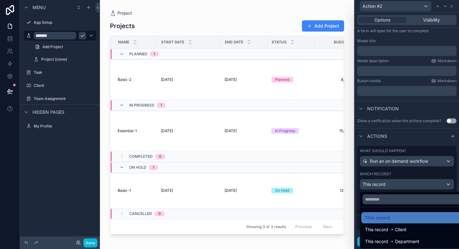
click at [399, 184] on div at bounding box center [406, 124] width 104 height 249
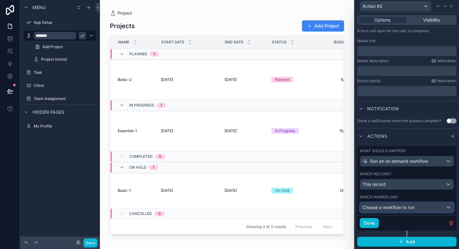
click at [385, 212] on div "Choose a workflow to run" at bounding box center [407, 207] width 94 height 10
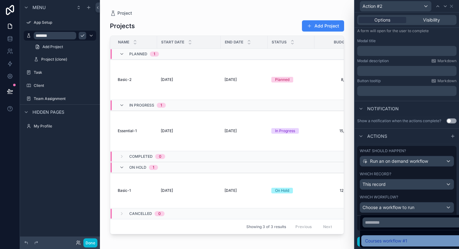
click at [385, 243] on span "Courses workflow #1" at bounding box center [386, 240] width 42 height 7
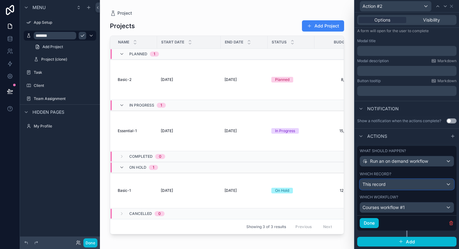
click at [390, 184] on div "This record" at bounding box center [407, 184] width 94 height 10
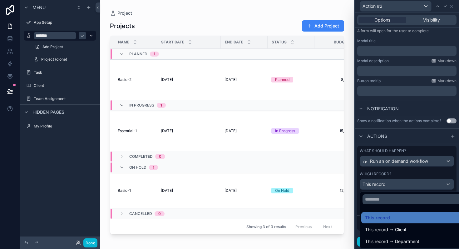
click at [390, 189] on div at bounding box center [406, 124] width 104 height 249
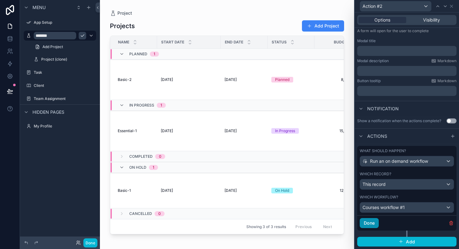
click at [369, 222] on button "Done" at bounding box center [368, 223] width 19 height 10
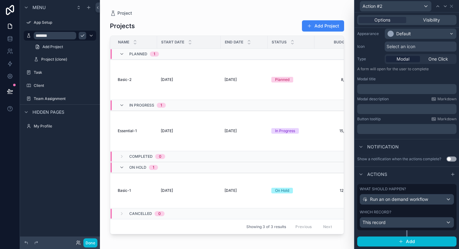
scroll to position [51, 0]
click at [381, 242] on button "Add" at bounding box center [406, 242] width 99 height 10
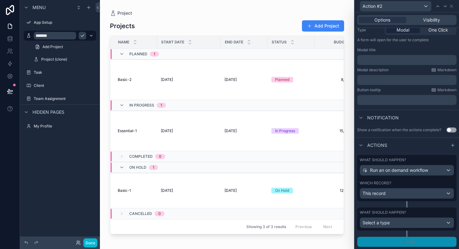
scroll to position [0, 0]
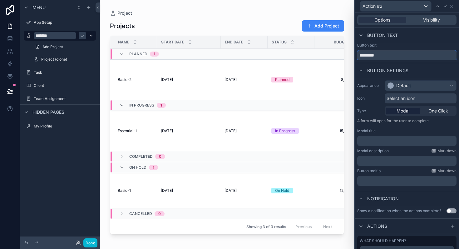
click at [381, 54] on input "*********" at bounding box center [406, 55] width 99 height 10
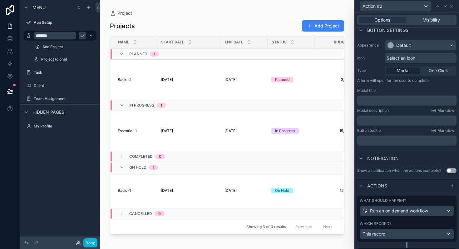
scroll to position [81, 0]
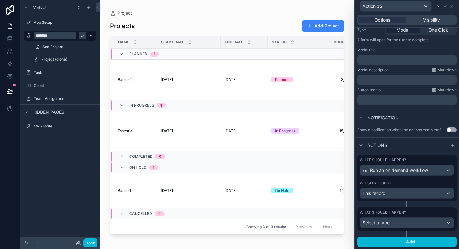
click at [433, 146] on div "Actions" at bounding box center [406, 144] width 104 height 15
click at [387, 207] on div "What should happen? Run an on demand workflow Which record? This record" at bounding box center [406, 181] width 99 height 52
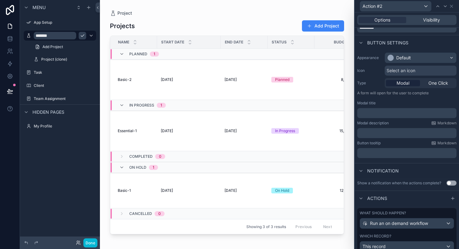
scroll to position [0, 0]
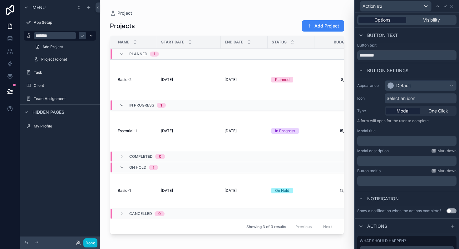
click at [383, 20] on span "Options" at bounding box center [382, 20] width 16 height 6
click at [368, 38] on span "Button text" at bounding box center [382, 35] width 31 height 6
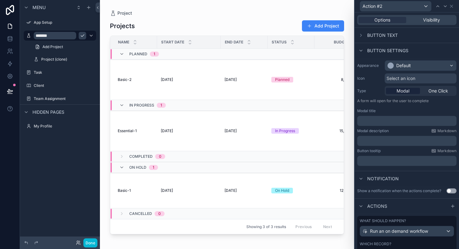
click at [367, 35] on span "Button text" at bounding box center [382, 35] width 31 height 6
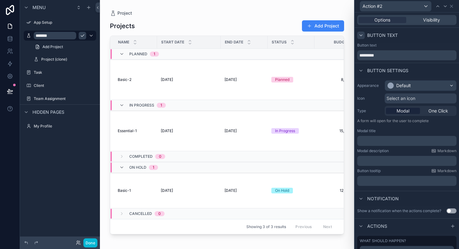
drag, startPoint x: 380, startPoint y: 35, endPoint x: 363, endPoint y: 36, distance: 17.5
click at [363, 36] on div "Button text" at bounding box center [377, 35] width 41 height 7
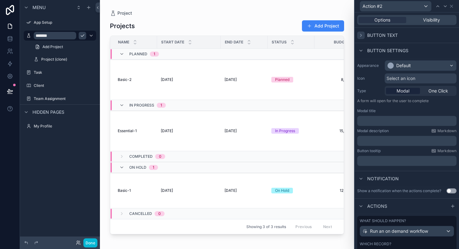
click at [370, 31] on div "Button text" at bounding box center [406, 35] width 104 height 15
click at [369, 33] on span "Button text" at bounding box center [382, 35] width 31 height 6
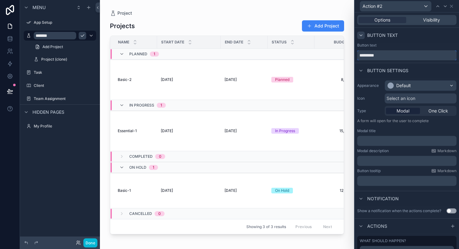
click at [373, 56] on input "*********" at bounding box center [406, 55] width 99 height 10
click at [363, 35] on icon at bounding box center [360, 35] width 5 height 5
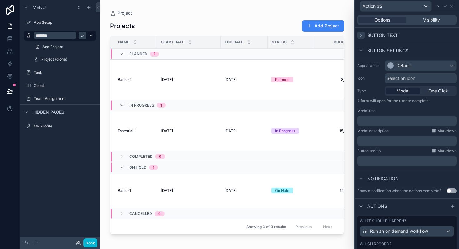
click at [363, 35] on icon at bounding box center [360, 35] width 5 height 5
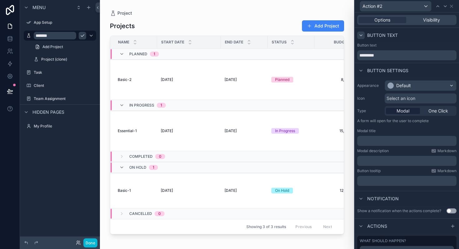
click at [403, 37] on div "Button text" at bounding box center [406, 35] width 104 height 15
click at [393, 58] on input "*********" at bounding box center [406, 55] width 99 height 10
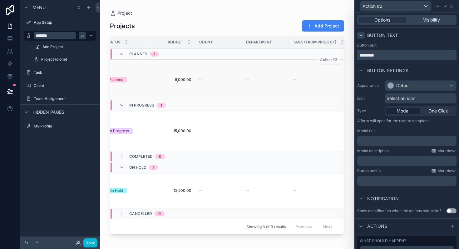
scroll to position [0, 222]
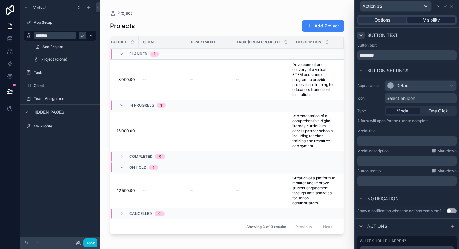
click at [430, 23] on span "Visibility" at bounding box center [431, 20] width 17 height 6
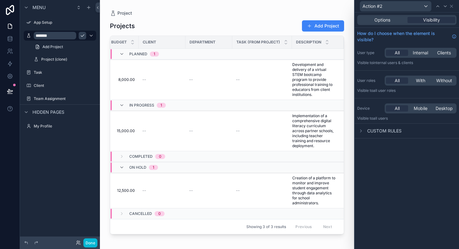
click at [388, 24] on div "Options Visibility" at bounding box center [406, 20] width 99 height 10
click at [384, 17] on span "Options" at bounding box center [382, 20] width 16 height 6
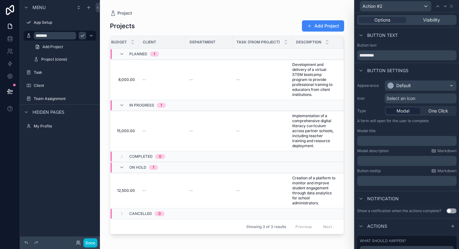
click at [405, 35] on div "Button text" at bounding box center [406, 35] width 104 height 15
click at [424, 5] on div "Action #2" at bounding box center [395, 6] width 71 height 10
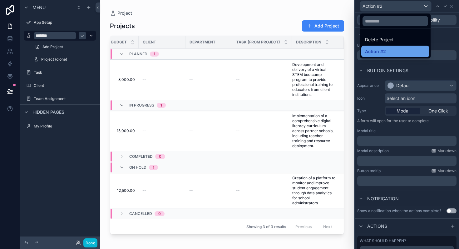
click at [387, 53] on div "Action #2" at bounding box center [395, 51] width 61 height 7
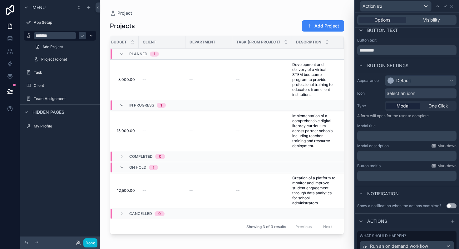
scroll to position [0, 0]
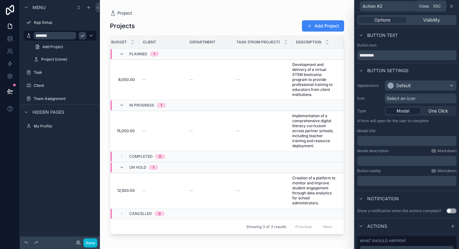
click at [452, 7] on icon at bounding box center [451, 6] width 2 height 2
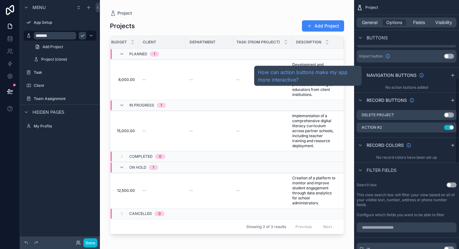
scroll to position [229, 0]
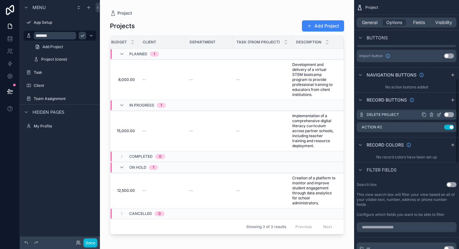
click at [450, 114] on button "Use setting" at bounding box center [449, 114] width 10 height 5
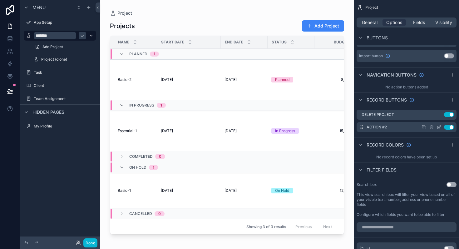
click at [447, 126] on button "Use setting" at bounding box center [449, 127] width 10 height 5
click at [453, 126] on button "Use setting" at bounding box center [449, 127] width 10 height 5
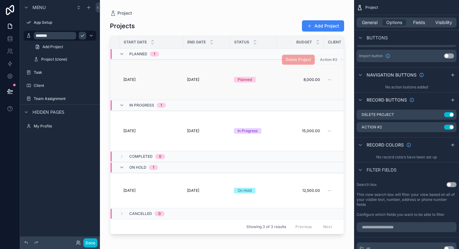
scroll to position [0, 0]
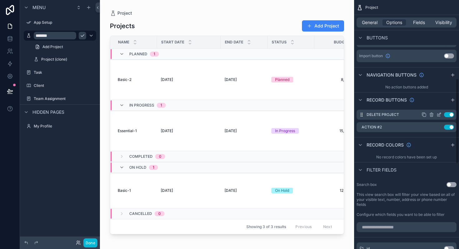
click at [447, 113] on button "Use setting" at bounding box center [449, 114] width 10 height 5
click at [326, 173] on span "Action #2" at bounding box center [328, 172] width 25 height 5
click at [90, 242] on button "Done" at bounding box center [90, 242] width 14 height 9
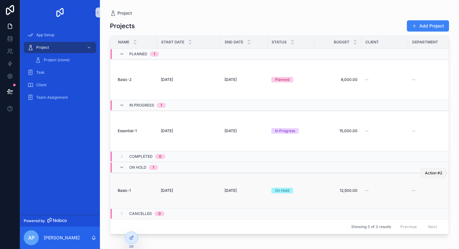
click at [441, 171] on span "Action #2" at bounding box center [433, 172] width 17 height 5
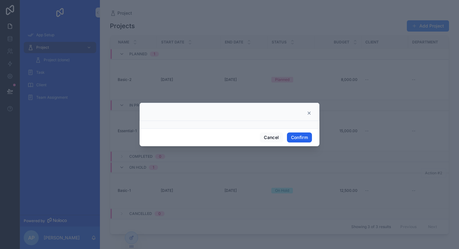
click at [298, 138] on button "Confirm" at bounding box center [299, 137] width 25 height 10
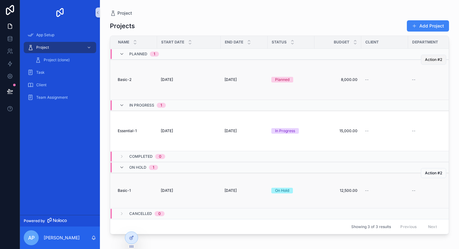
click at [439, 59] on span "Action #2" at bounding box center [433, 59] width 17 height 5
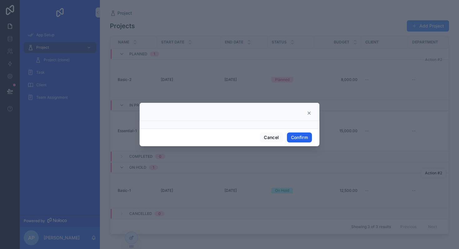
click at [299, 135] on button "Confirm" at bounding box center [299, 137] width 25 height 10
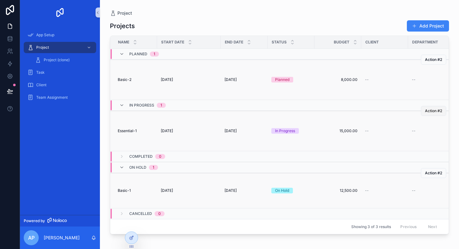
click at [425, 110] on span "Action #2" at bounding box center [433, 110] width 17 height 5
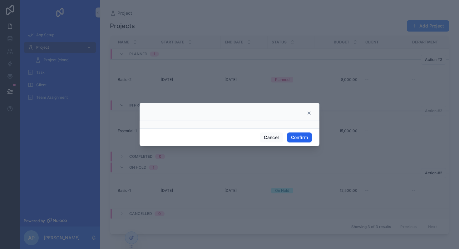
click at [304, 138] on button "Confirm" at bounding box center [299, 137] width 25 height 10
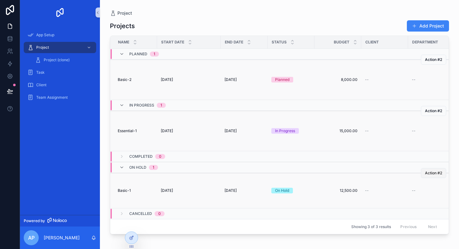
click at [437, 174] on span "Action #2" at bounding box center [433, 172] width 17 height 5
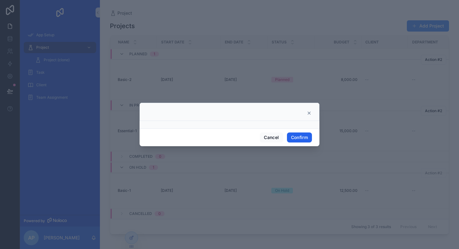
click at [299, 140] on button "Confirm" at bounding box center [299, 137] width 25 height 10
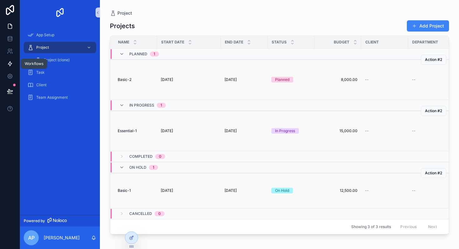
click at [11, 62] on icon at bounding box center [10, 64] width 6 height 6
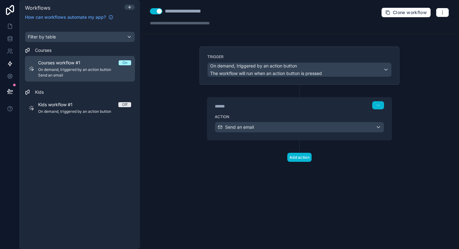
click at [62, 71] on span "On demand, triggered by an action button" at bounding box center [84, 69] width 93 height 5
click at [68, 66] on div "Courses workflow #1 On On demand, triggered by an action button Send an email" at bounding box center [84, 69] width 93 height 18
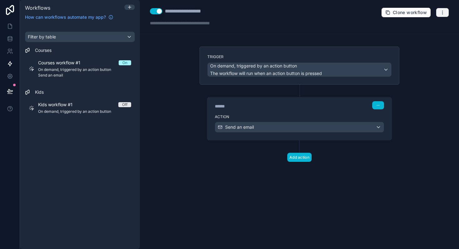
click at [444, 13] on icon "button" at bounding box center [442, 12] width 5 height 5
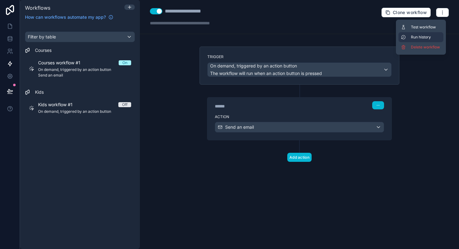
click at [422, 37] on span "Run history" at bounding box center [426, 37] width 30 height 5
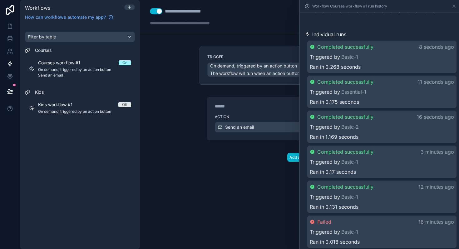
scroll to position [186, 0]
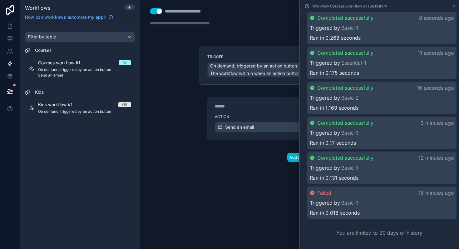
click at [393, 93] on div "Completed successfully 16 seconds ago Triggered by Basic-2 Ran in 1.169 seconds" at bounding box center [381, 97] width 149 height 32
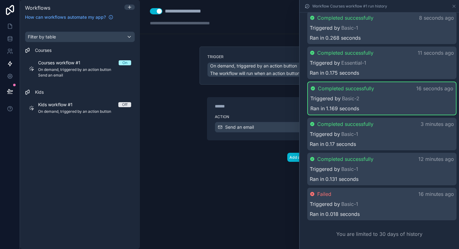
click at [393, 93] on div "Completed successfully 16 seconds ago Triggered by Basic-2 Ran in 1.169 seconds" at bounding box center [381, 98] width 149 height 34
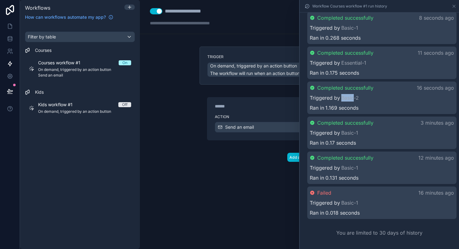
click at [393, 93] on div "Completed successfully 16 seconds ago Triggered by Basic-2 Ran in 1.169 seconds" at bounding box center [381, 97] width 149 height 32
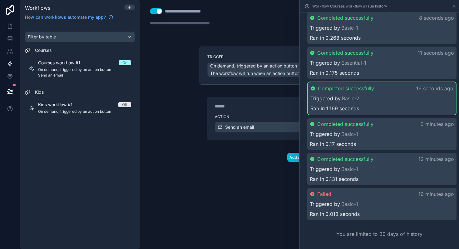
click at [393, 93] on div "Completed successfully 16 seconds ago Triggered by Basic-2 Ran in 1.169 seconds" at bounding box center [381, 98] width 149 height 34
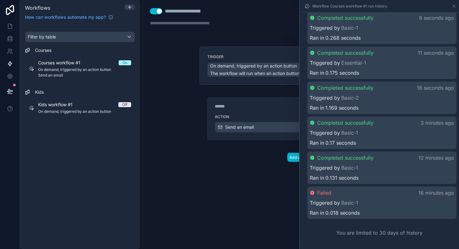
click at [353, 88] on span "Completed successfully" at bounding box center [345, 87] width 56 height 7
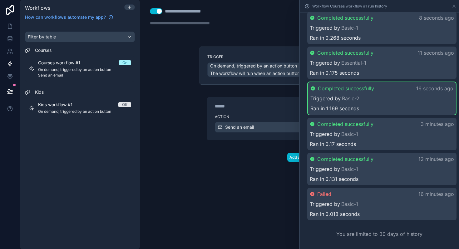
click at [355, 69] on span "0.175 seconds" at bounding box center [342, 72] width 34 height 7
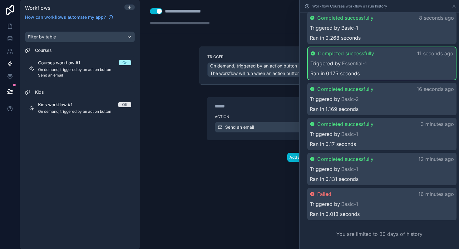
click at [355, 27] on link "Basic-1" at bounding box center [349, 27] width 17 height 7
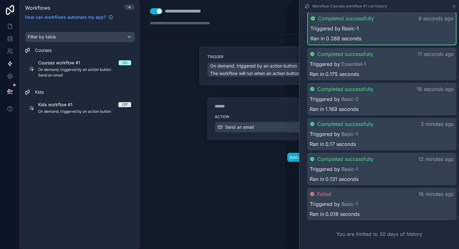
scroll to position [186, 0]
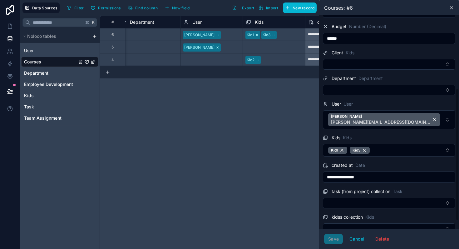
scroll to position [178, 0]
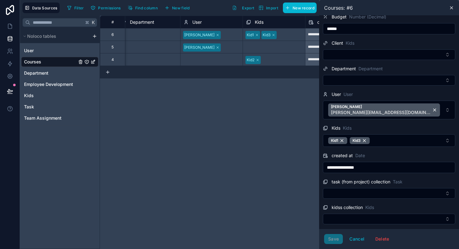
click at [277, 158] on div "**********" at bounding box center [279, 132] width 359 height 233
click at [452, 9] on icon at bounding box center [451, 7] width 5 height 5
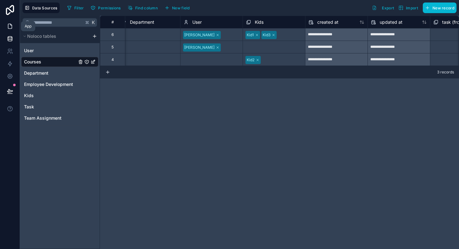
click at [9, 25] on icon at bounding box center [10, 26] width 6 height 6
